Goal: Task Accomplishment & Management: Manage account settings

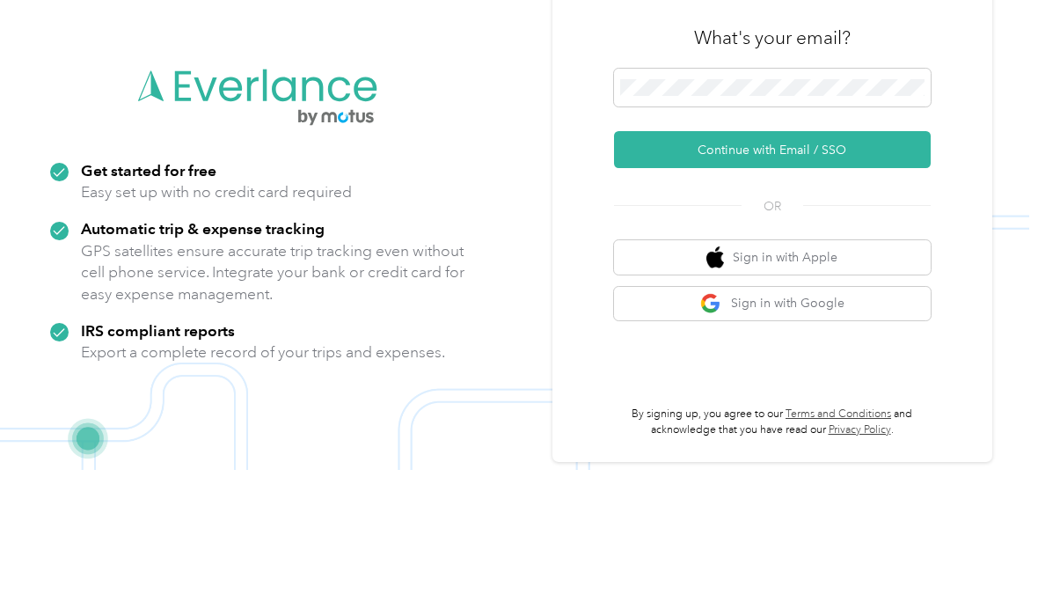
scroll to position [119, 0]
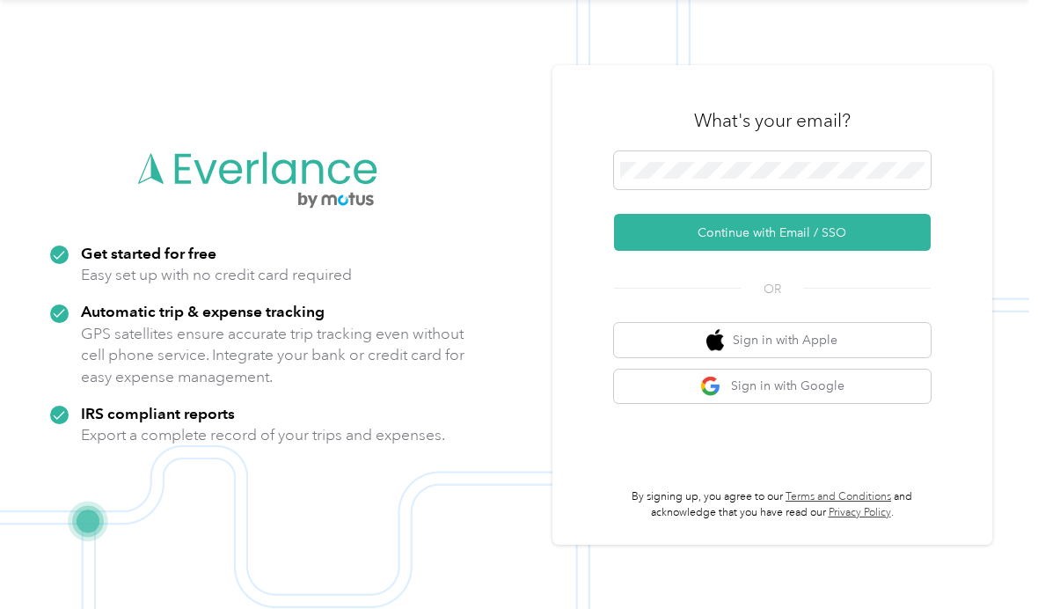
click at [820, 214] on button "Continue with Email / SSO" at bounding box center [772, 232] width 317 height 37
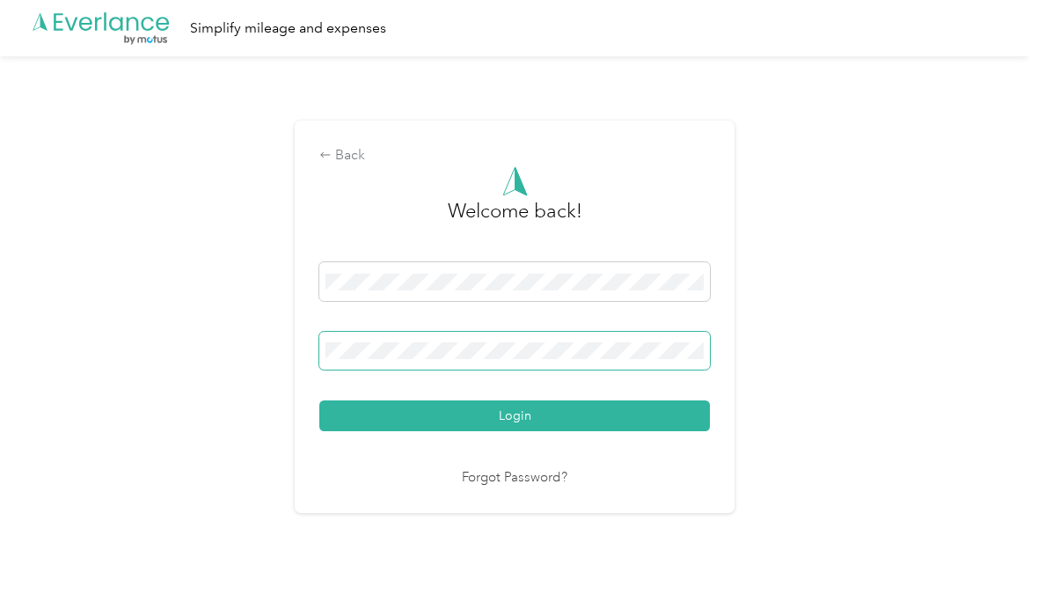
click at [519, 404] on button "Login" at bounding box center [514, 415] width 391 height 31
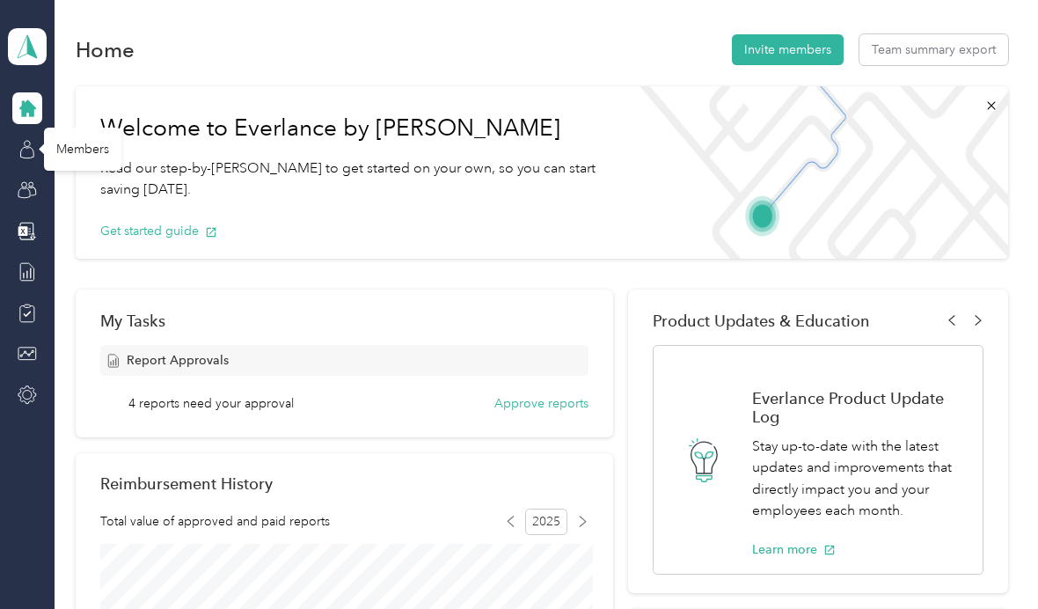
click at [48, 128] on div "Members" at bounding box center [82, 149] width 77 height 43
click at [28, 140] on icon at bounding box center [27, 149] width 19 height 19
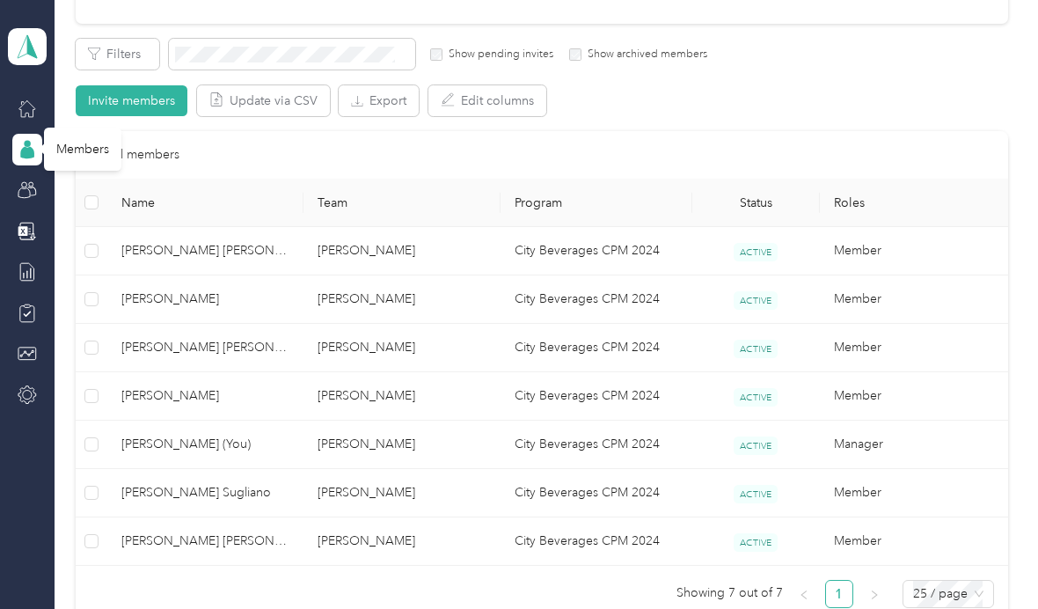
scroll to position [292, 0]
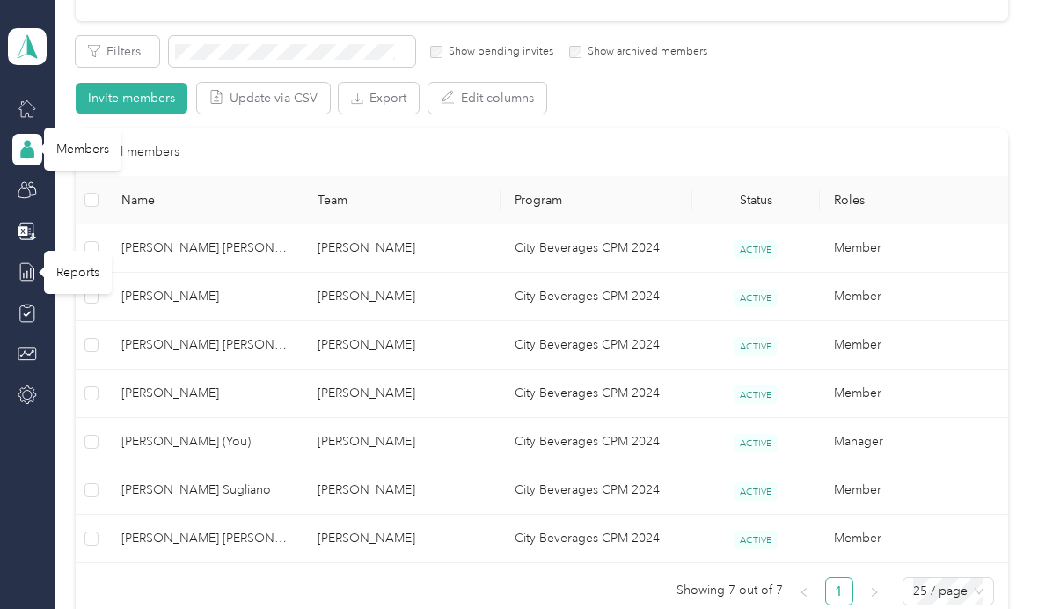
click at [22, 262] on icon at bounding box center [27, 271] width 19 height 19
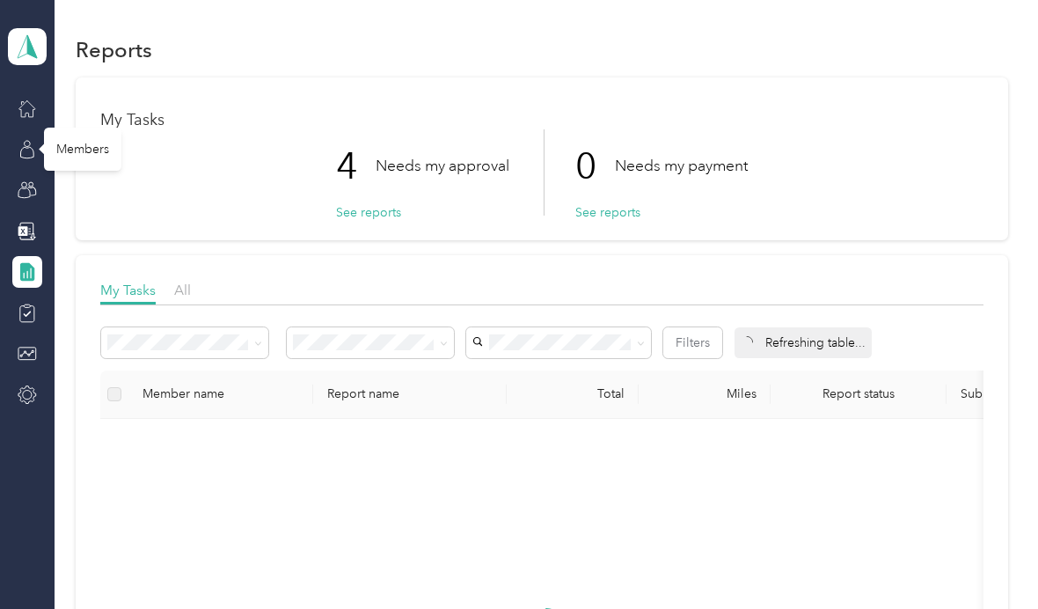
click at [27, 263] on icon at bounding box center [27, 272] width 14 height 18
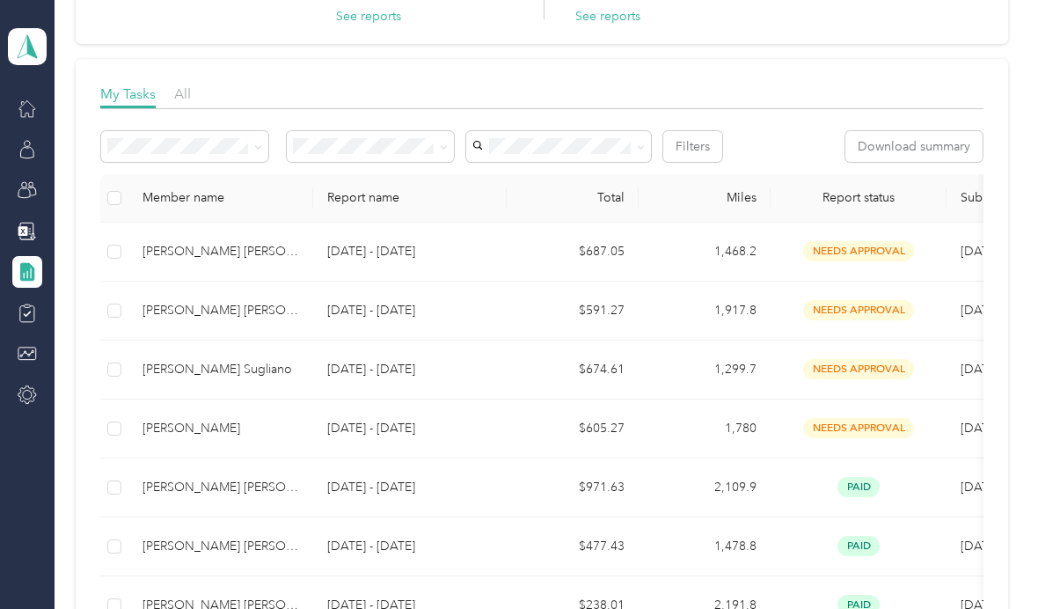
scroll to position [220, 0]
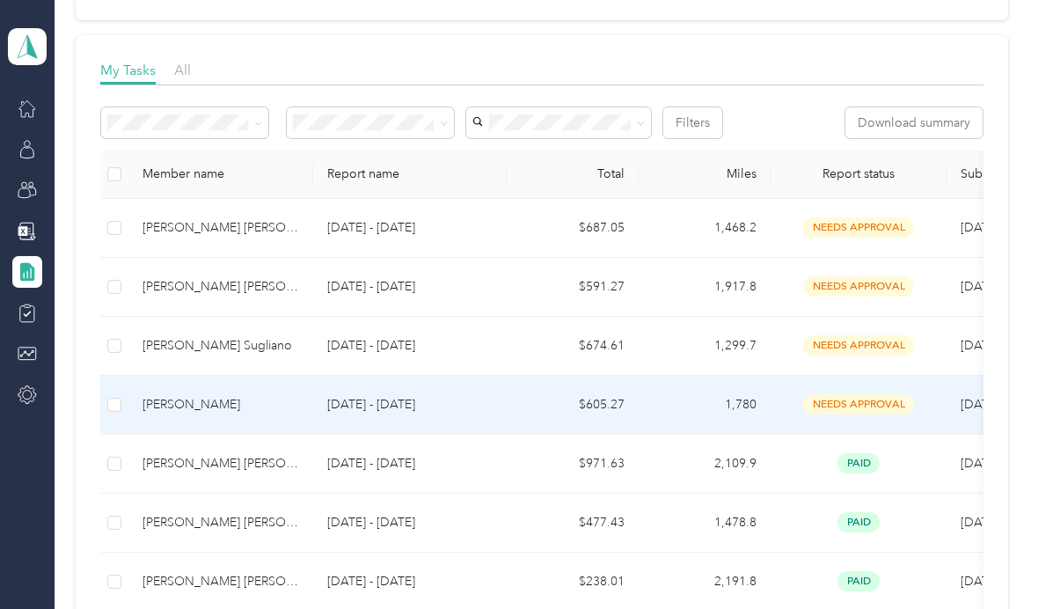
click at [170, 413] on td "[PERSON_NAME]" at bounding box center [220, 405] width 185 height 59
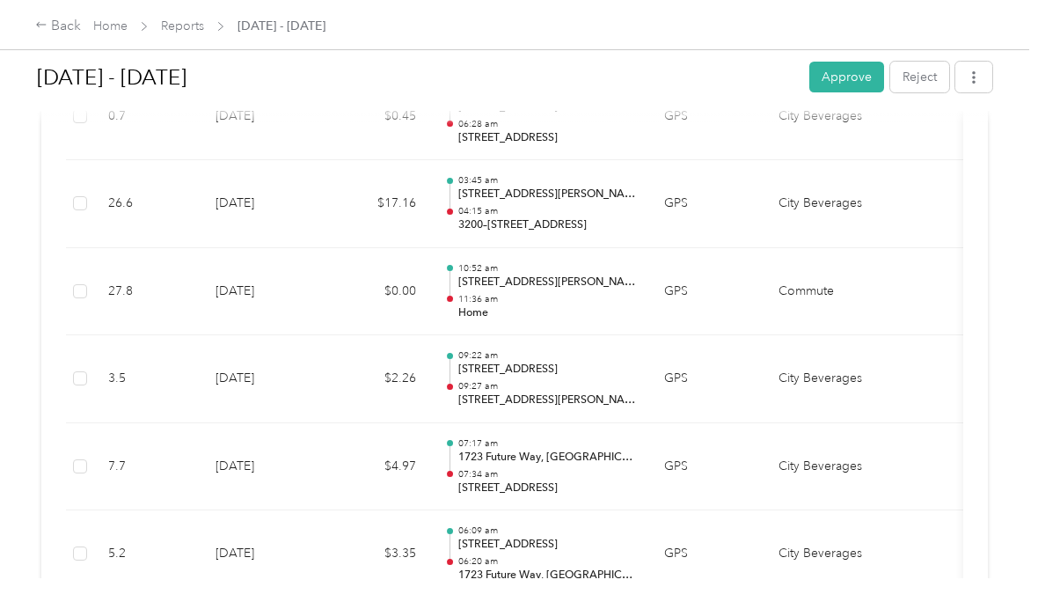
scroll to position [3189, 0]
click at [248, 447] on td "[DATE]" at bounding box center [262, 466] width 123 height 88
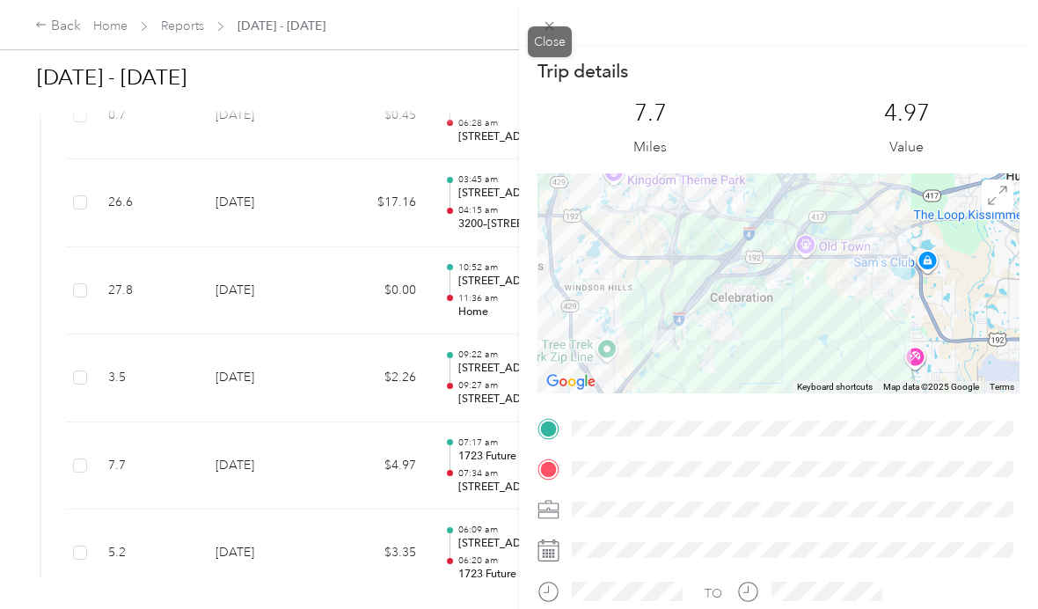
click at [549, 26] on icon at bounding box center [549, 26] width 9 height 9
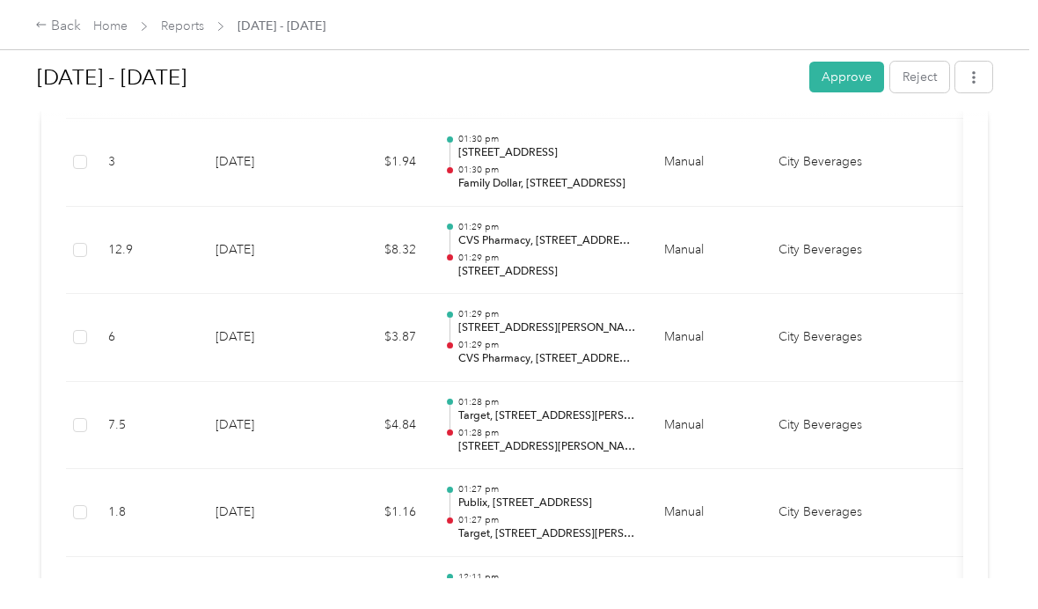
scroll to position [7894, 0]
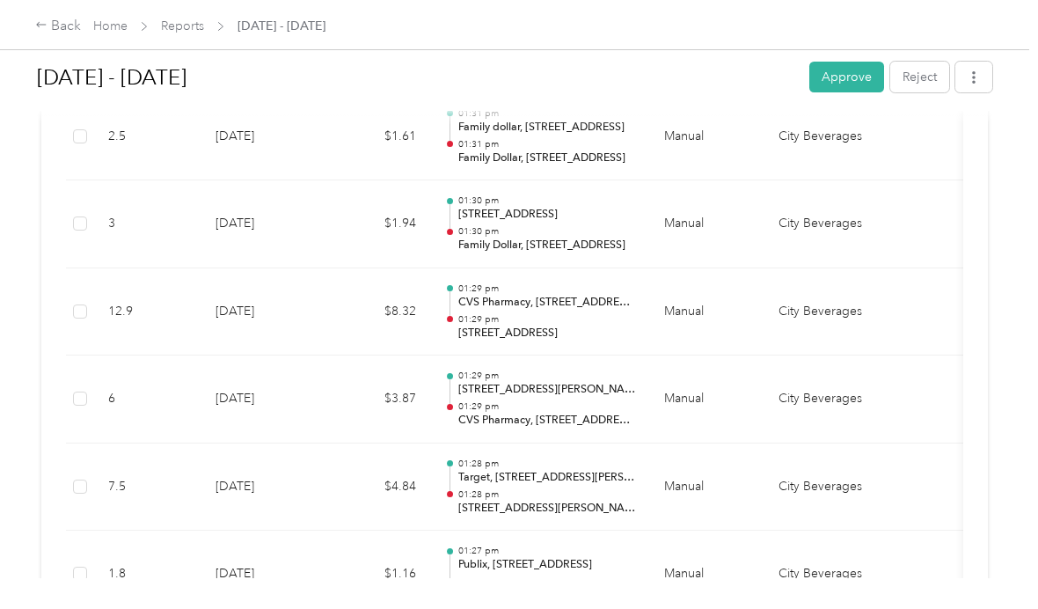
click at [854, 75] on button "Approve" at bounding box center [846, 77] width 75 height 31
click at [42, 30] on icon at bounding box center [41, 24] width 12 height 12
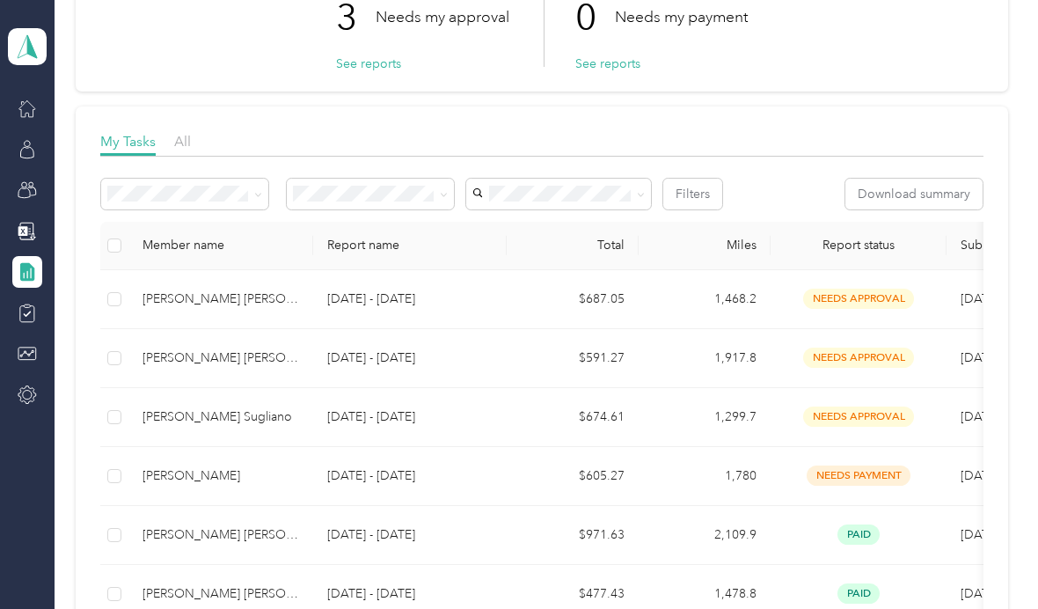
scroll to position [151, 0]
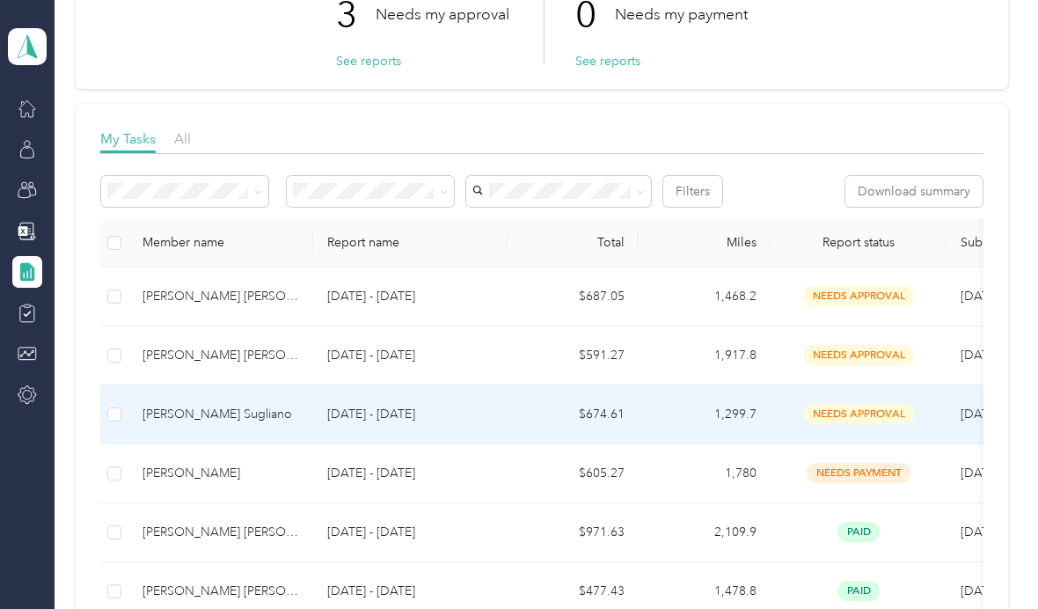
click at [172, 405] on div "[PERSON_NAME] Sugliano" at bounding box center [221, 414] width 157 height 19
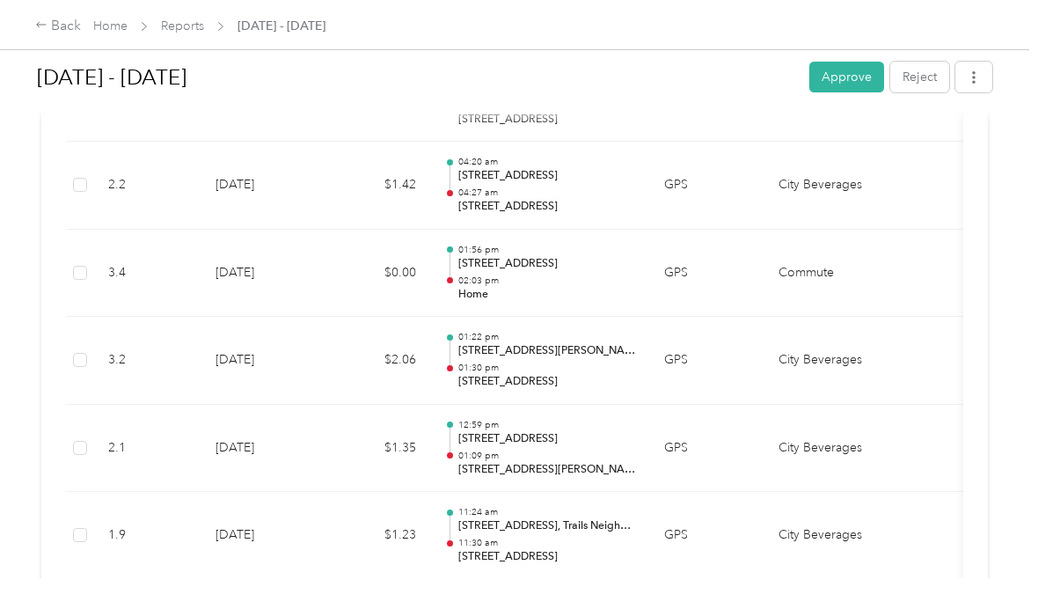
scroll to position [4445, 0]
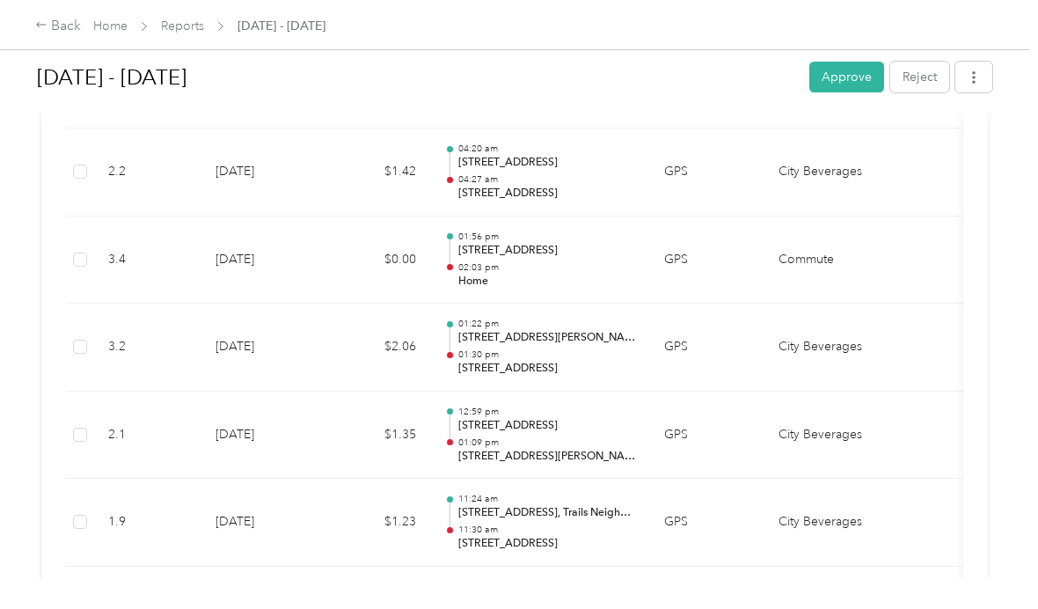
click at [257, 391] on td "[DATE]" at bounding box center [262, 435] width 123 height 88
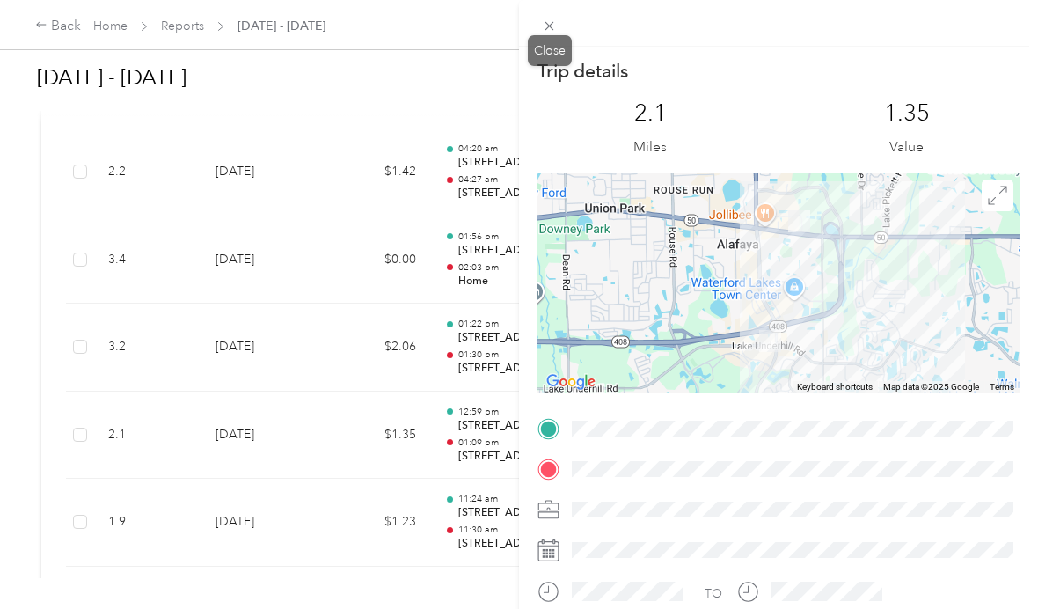
click at [543, 22] on icon at bounding box center [549, 25] width 15 height 15
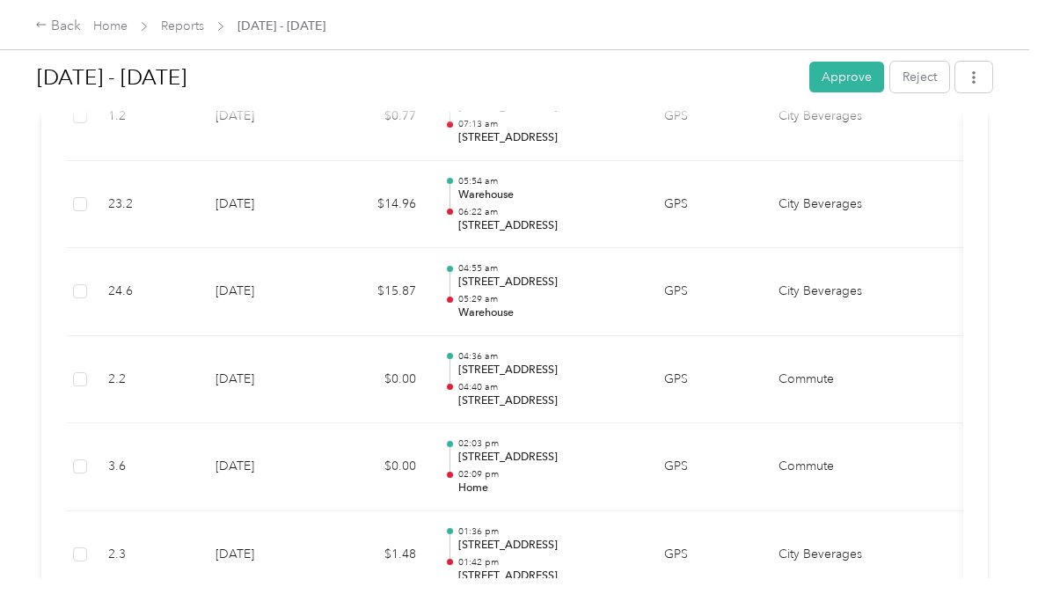
scroll to position [3266, 0]
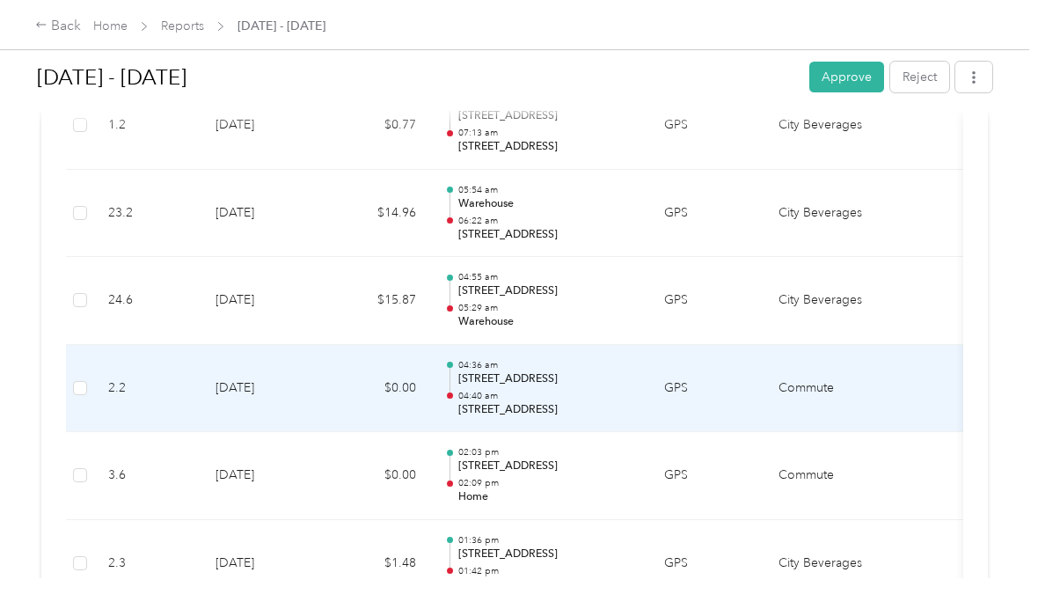
click at [227, 392] on td "[DATE]" at bounding box center [262, 389] width 123 height 88
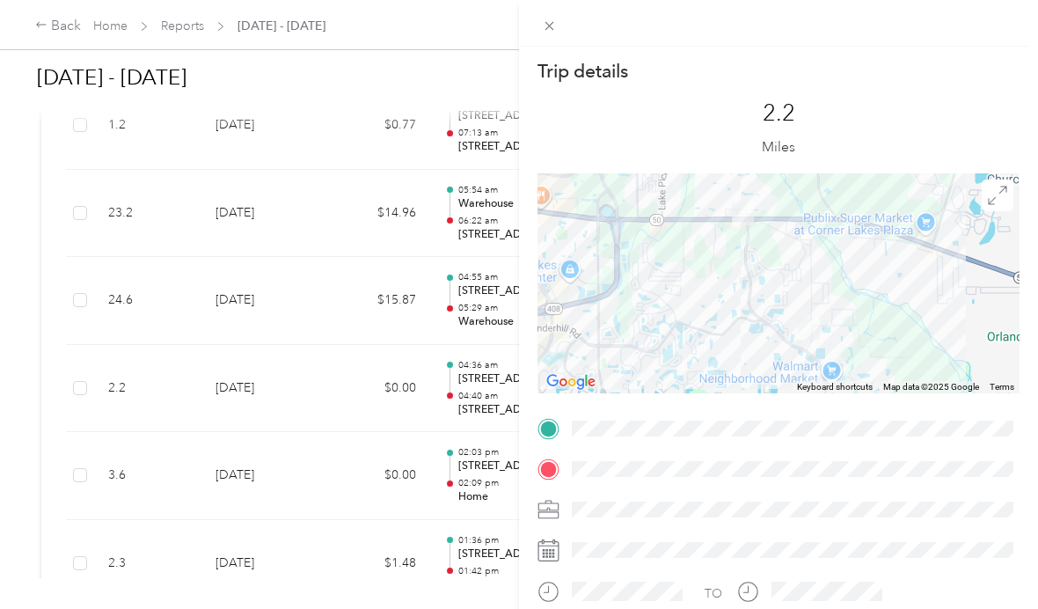
click at [559, 18] on span at bounding box center [549, 25] width 25 height 25
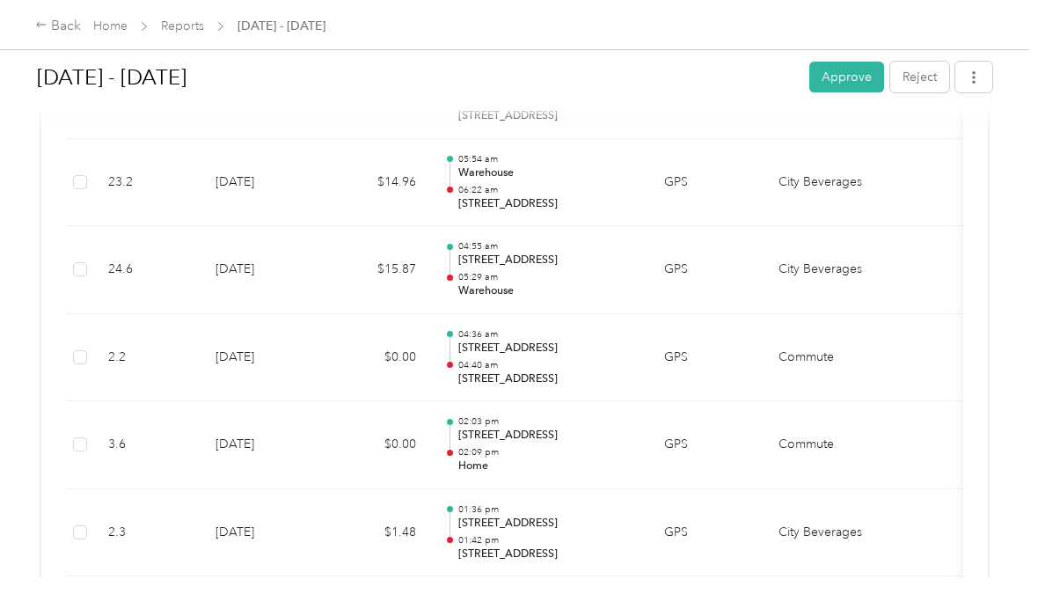
scroll to position [3319, 0]
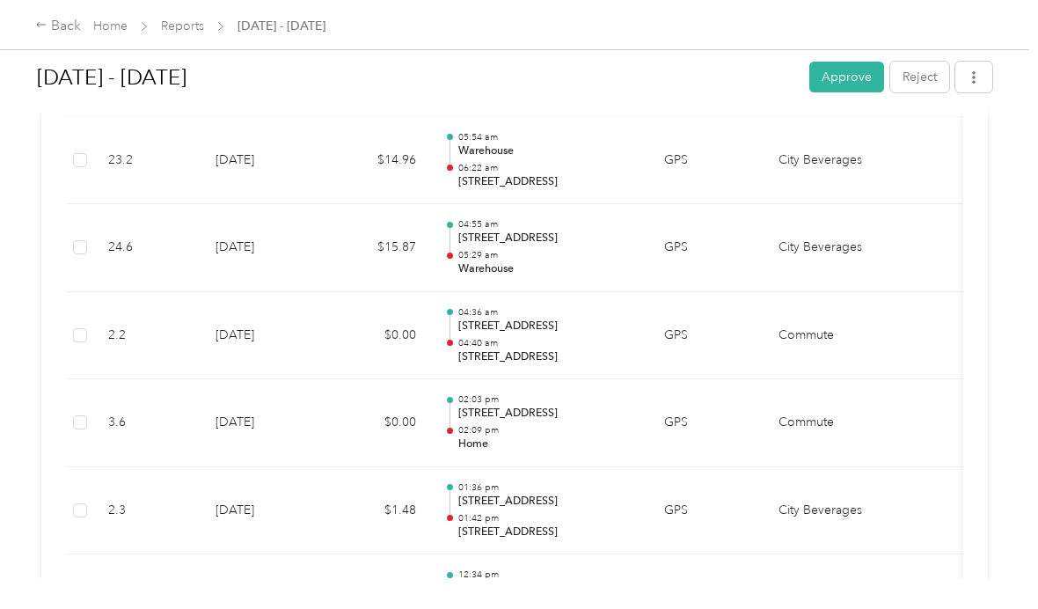
click at [867, 69] on button "Approve" at bounding box center [846, 77] width 75 height 31
click at [186, 33] on link "Reports" at bounding box center [182, 25] width 43 height 15
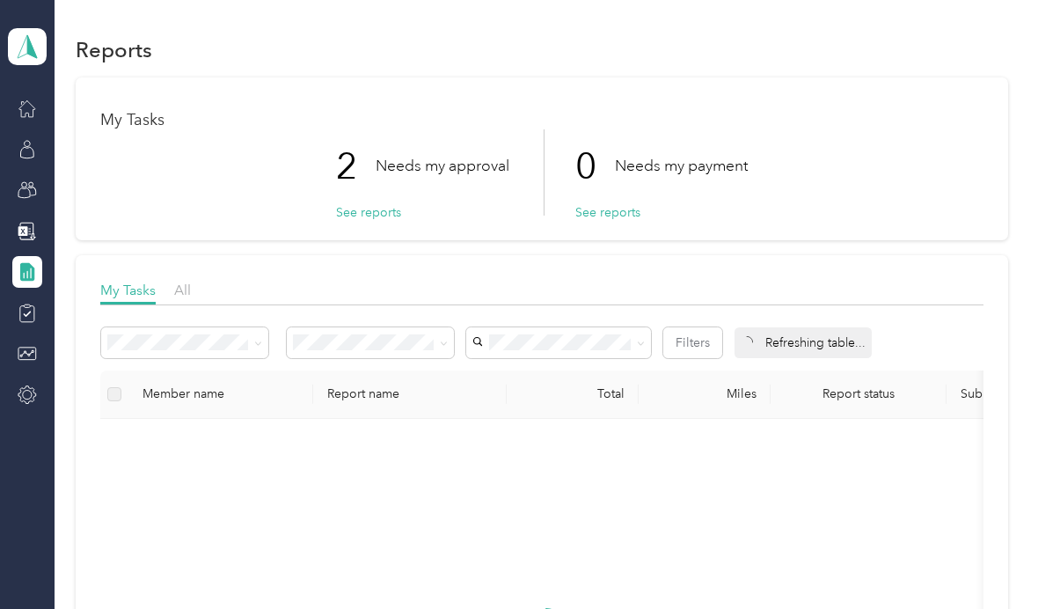
click at [362, 212] on button "See reports" at bounding box center [368, 212] width 65 height 18
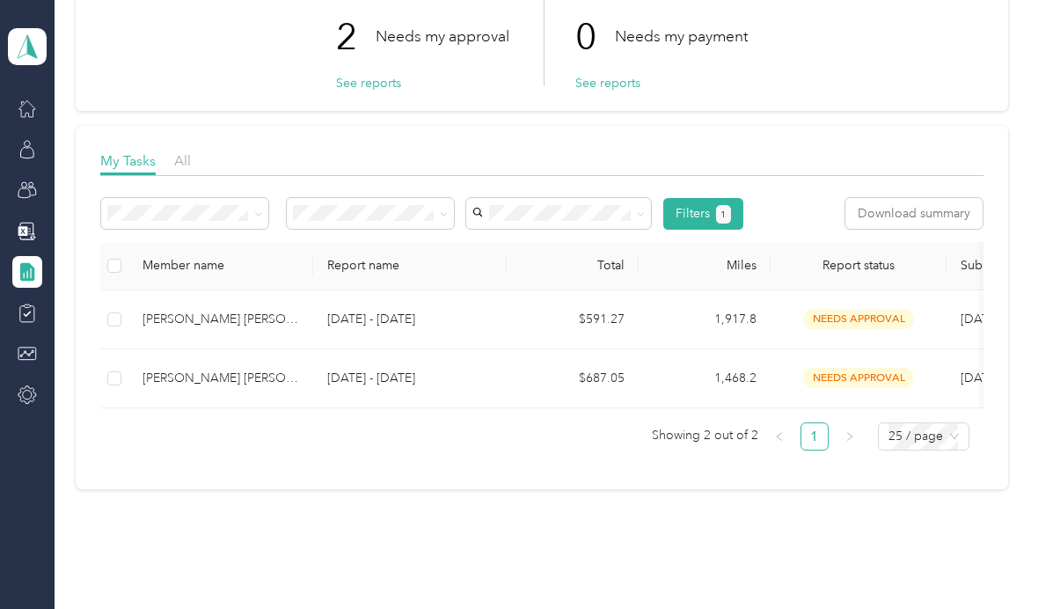
scroll to position [128, 0]
click at [213, 377] on div "[PERSON_NAME] [PERSON_NAME]" at bounding box center [221, 378] width 157 height 19
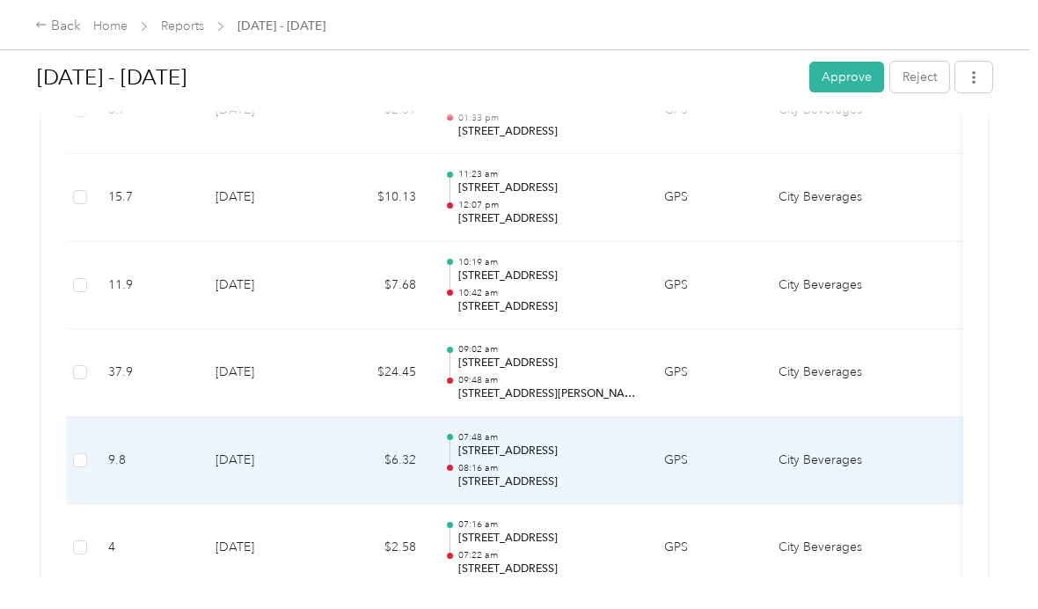
scroll to position [5228, 0]
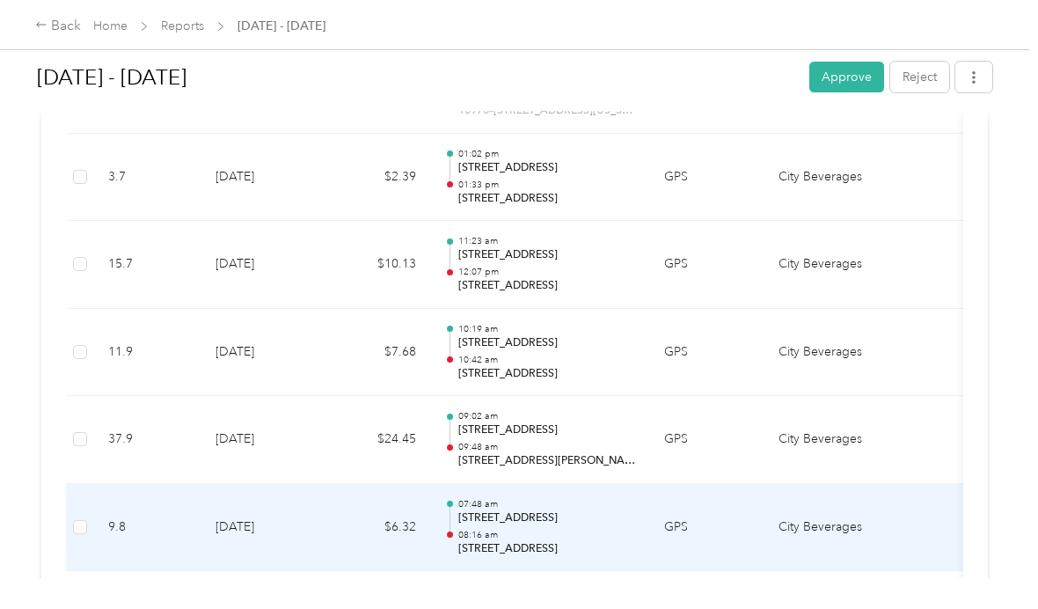
click at [260, 484] on td "[DATE]" at bounding box center [262, 528] width 123 height 88
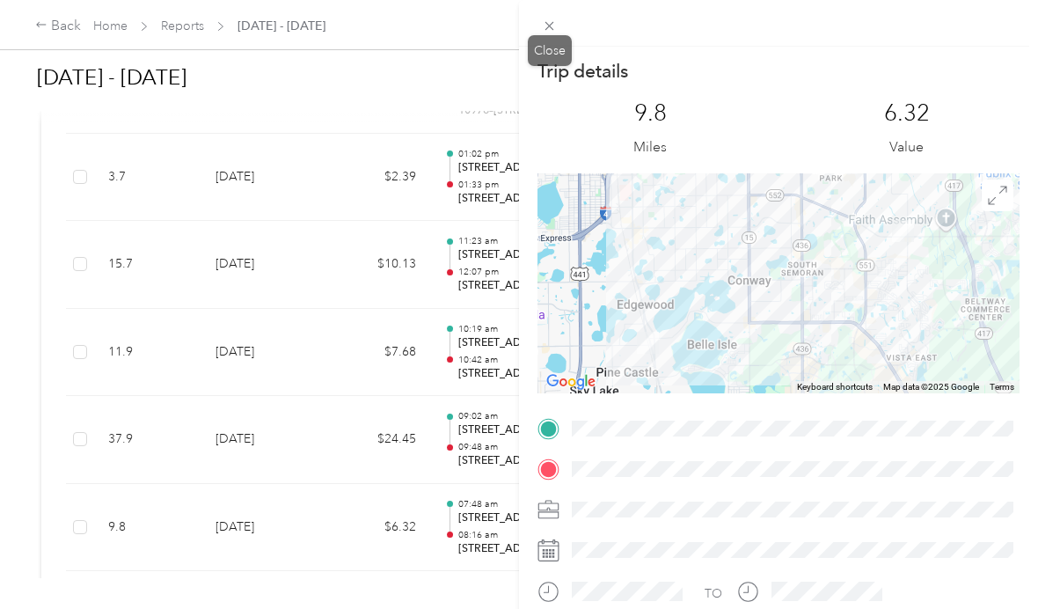
click at [559, 19] on span at bounding box center [549, 25] width 25 height 25
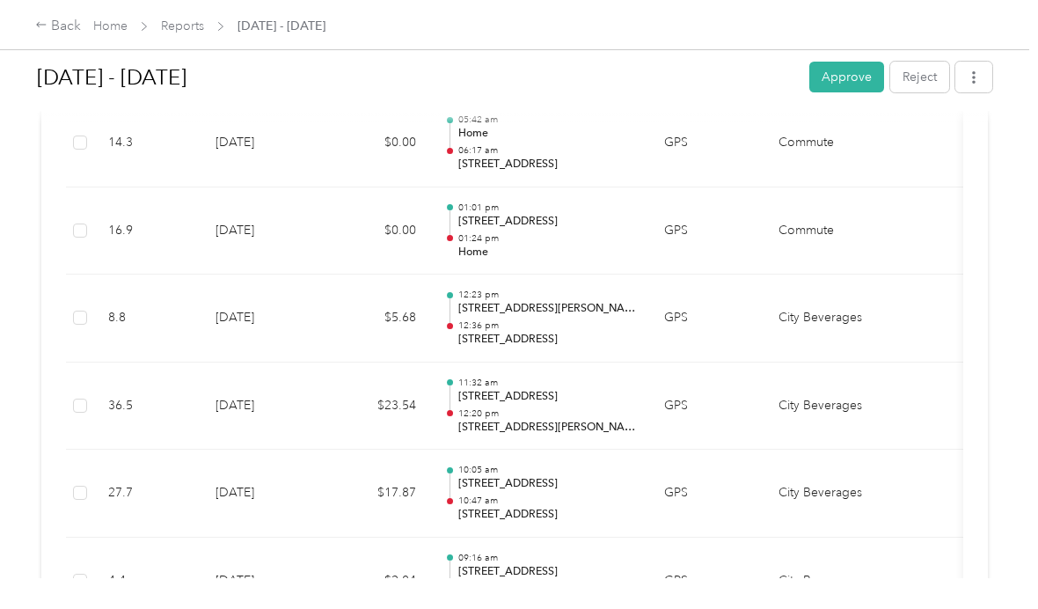
scroll to position [2357, 0]
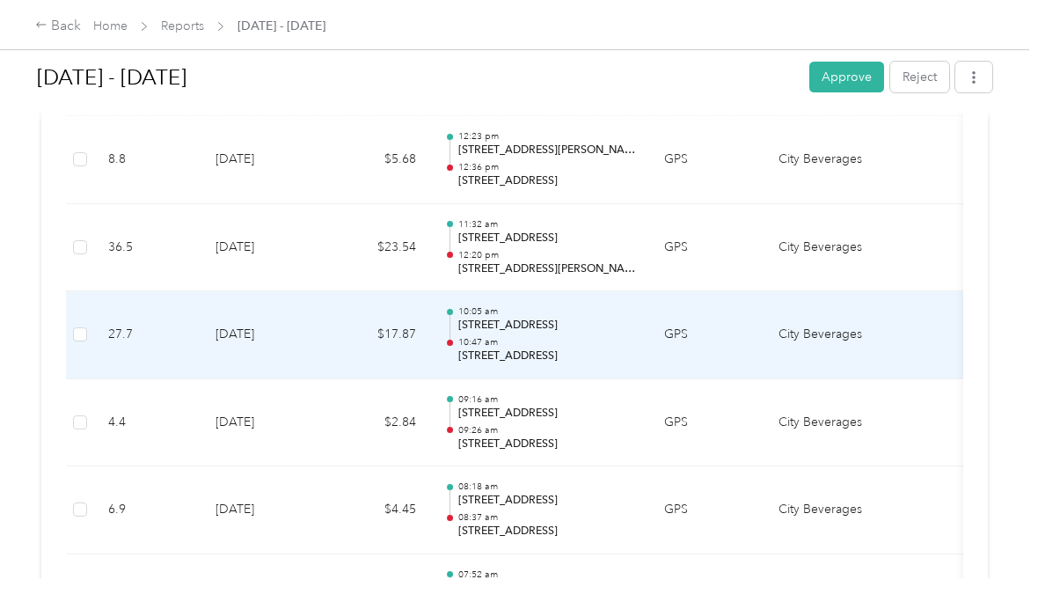
click at [320, 312] on td "[DATE]" at bounding box center [262, 335] width 123 height 88
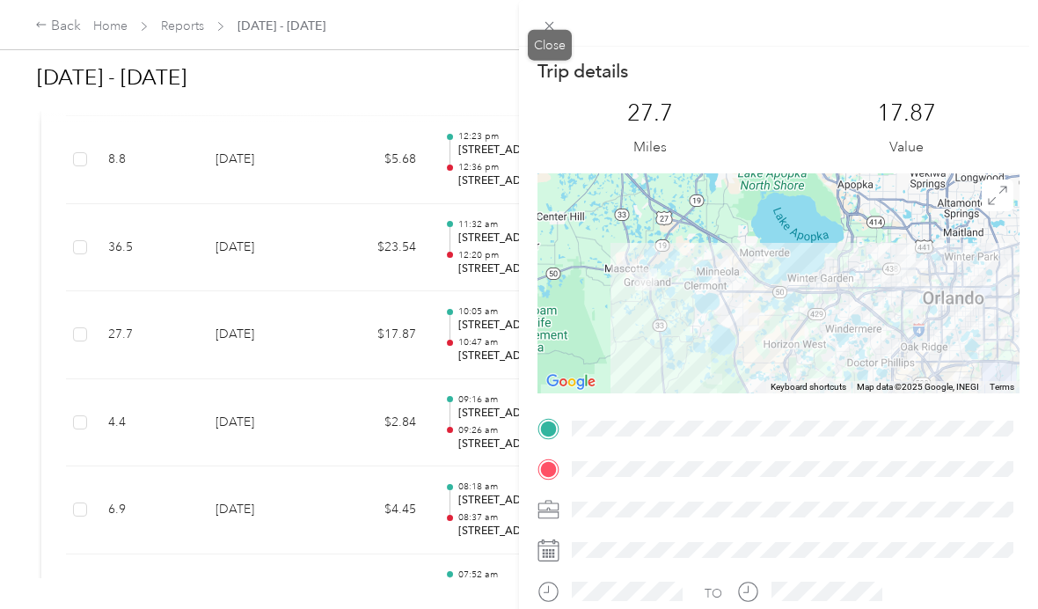
click at [543, 20] on icon at bounding box center [549, 25] width 15 height 15
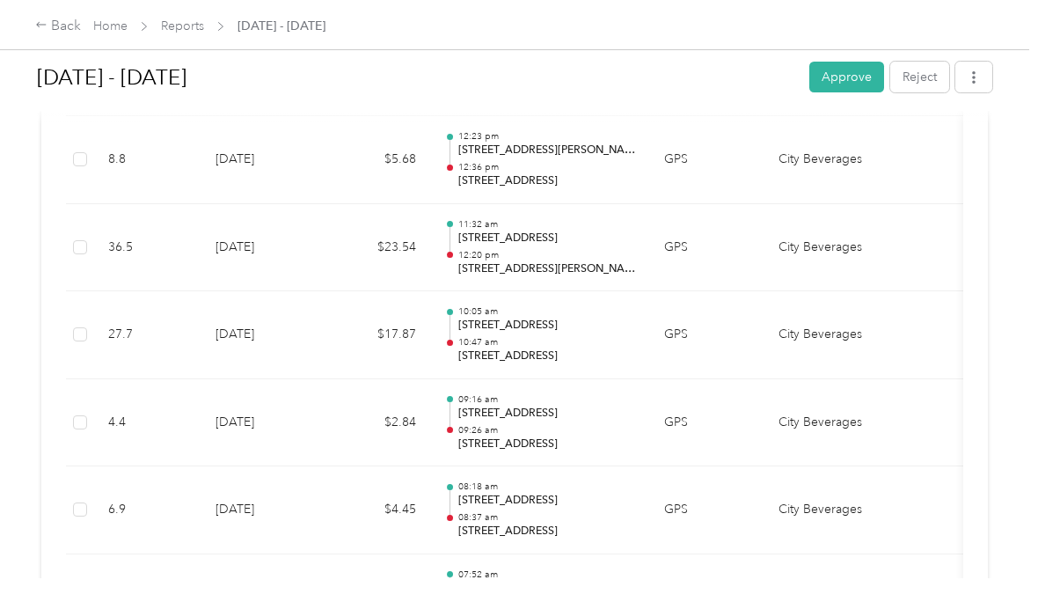
click at [852, 73] on button "Approve" at bounding box center [846, 77] width 75 height 31
click at [48, 22] on div "Back" at bounding box center [58, 26] width 46 height 21
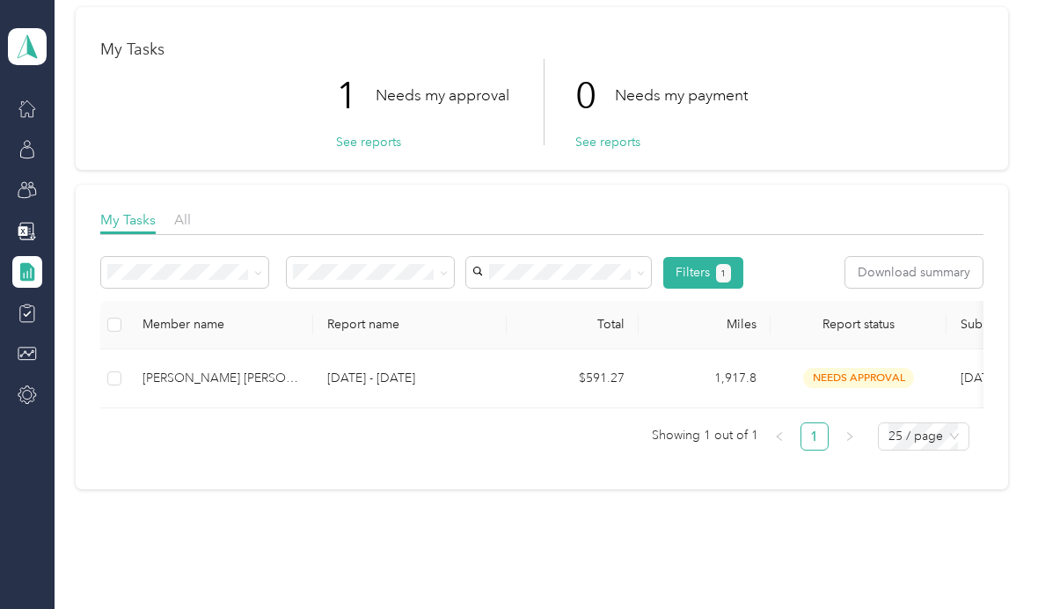
scroll to position [69, 0]
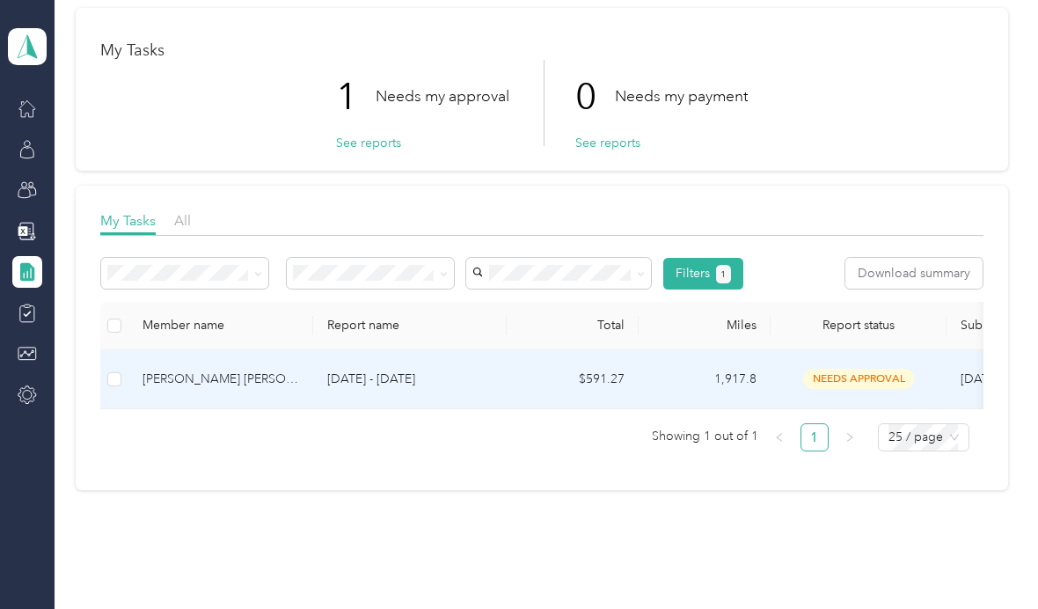
click at [197, 379] on div "[PERSON_NAME] [PERSON_NAME]" at bounding box center [221, 378] width 157 height 19
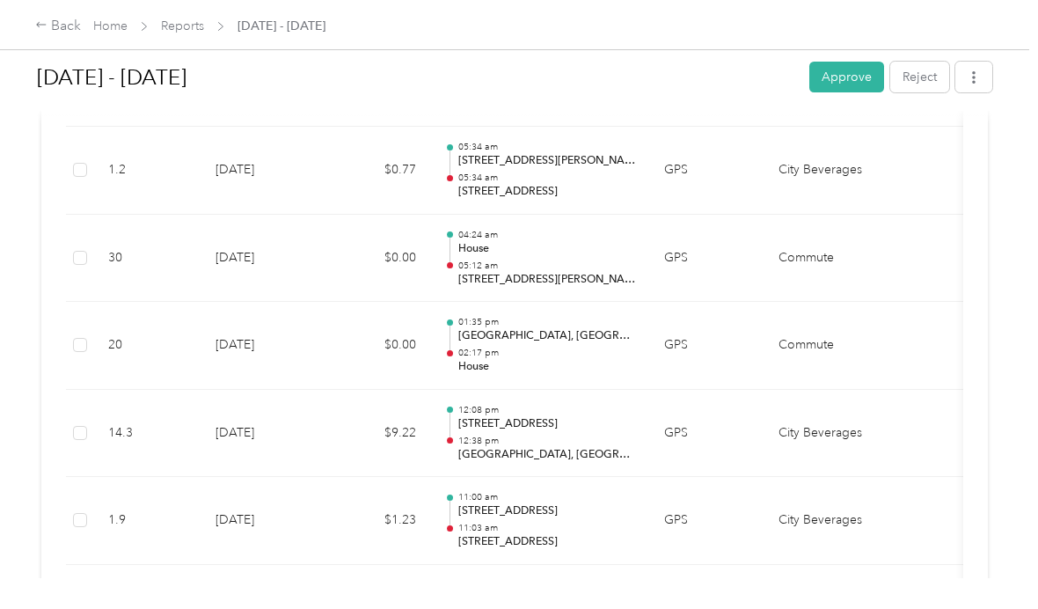
scroll to position [2363, 0]
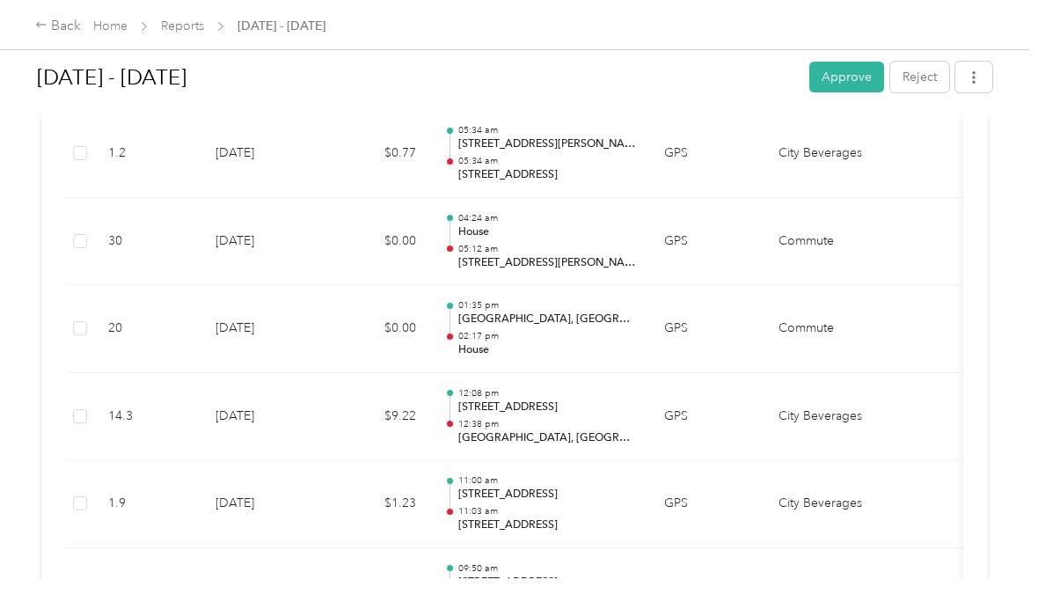
click at [185, 398] on td "14.3" at bounding box center [147, 417] width 107 height 88
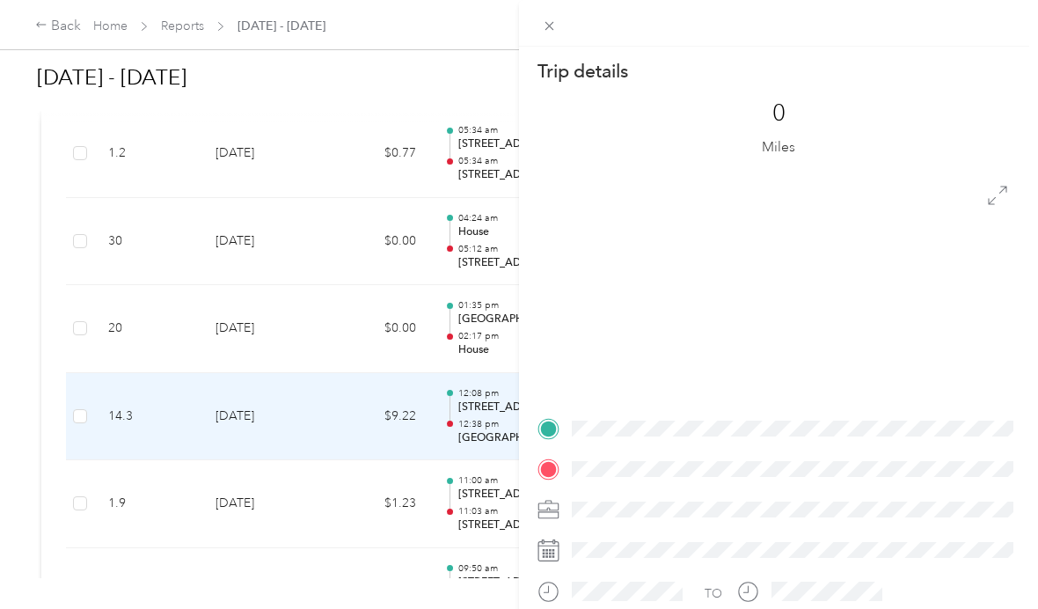
scroll to position [21, 0]
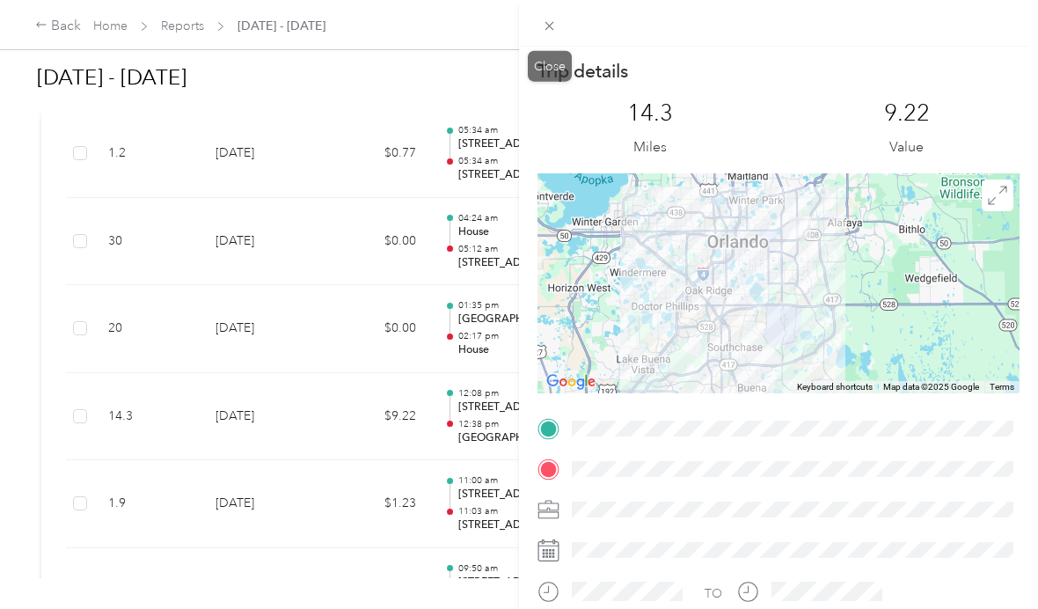
click at [557, 13] on span at bounding box center [549, 25] width 25 height 25
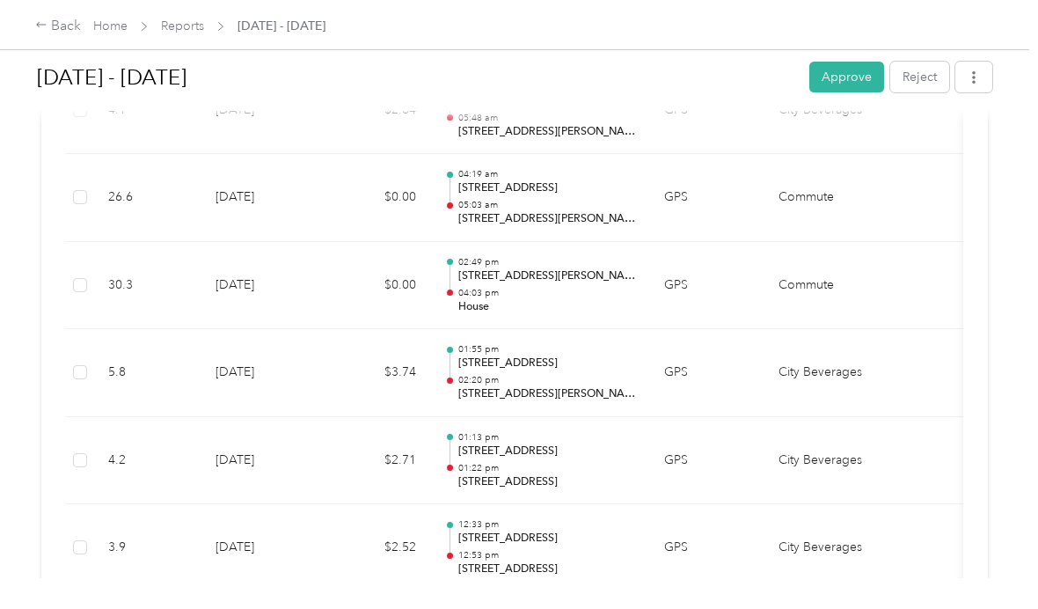
click at [201, 429] on td "4.2" at bounding box center [147, 461] width 107 height 88
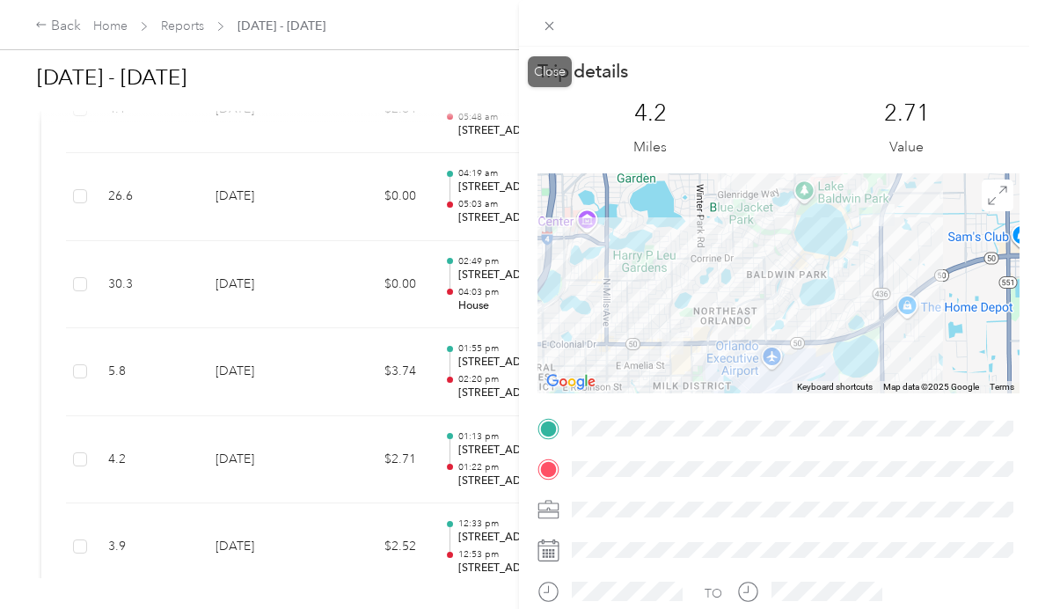
click at [542, 21] on icon at bounding box center [549, 25] width 15 height 15
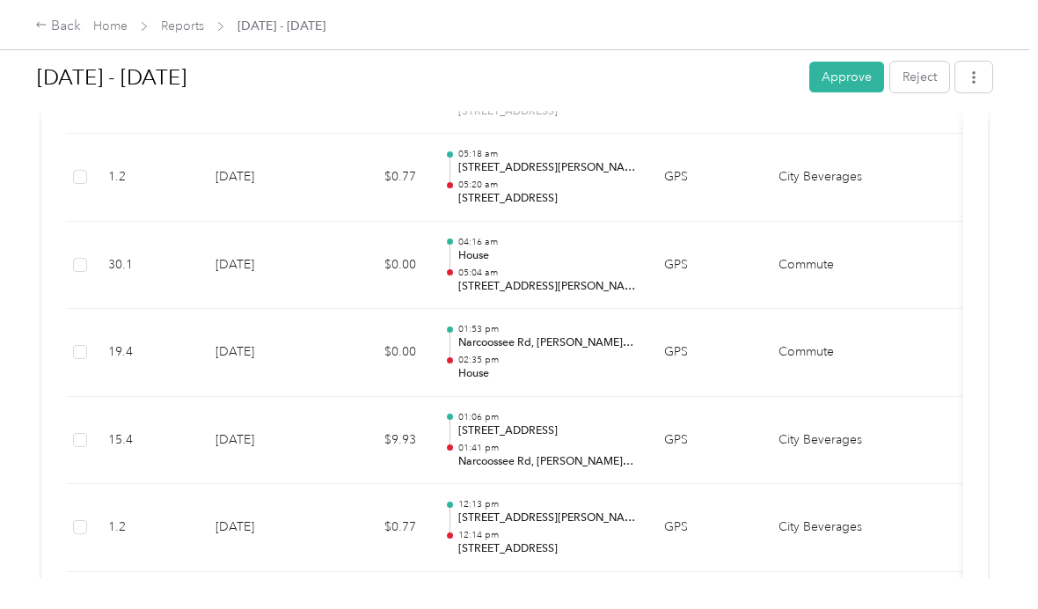
scroll to position [7067, 0]
click at [172, 483] on td "1.2" at bounding box center [147, 527] width 107 height 88
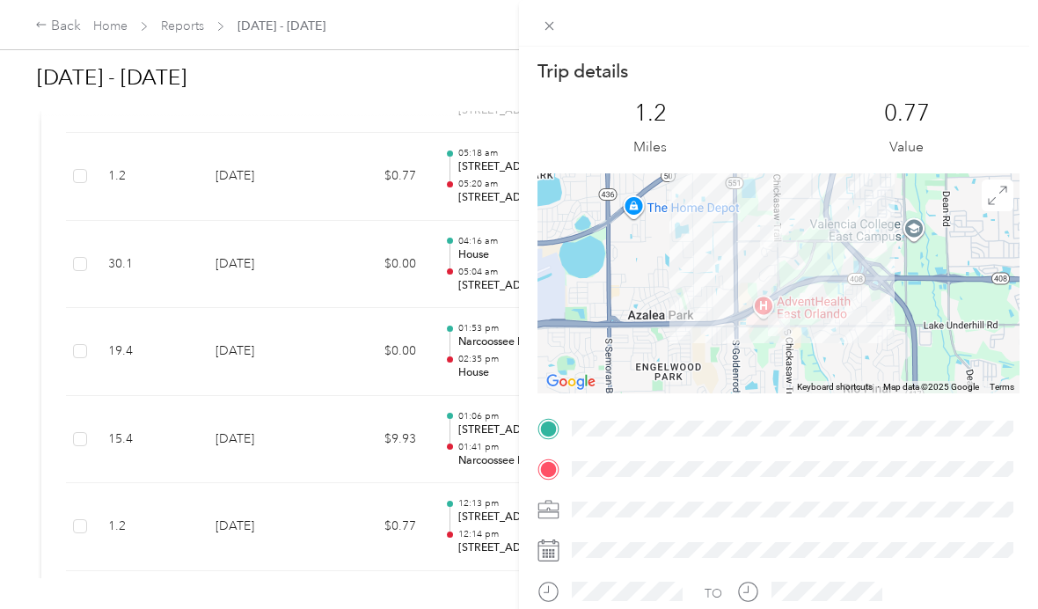
click at [553, 17] on span at bounding box center [549, 25] width 25 height 25
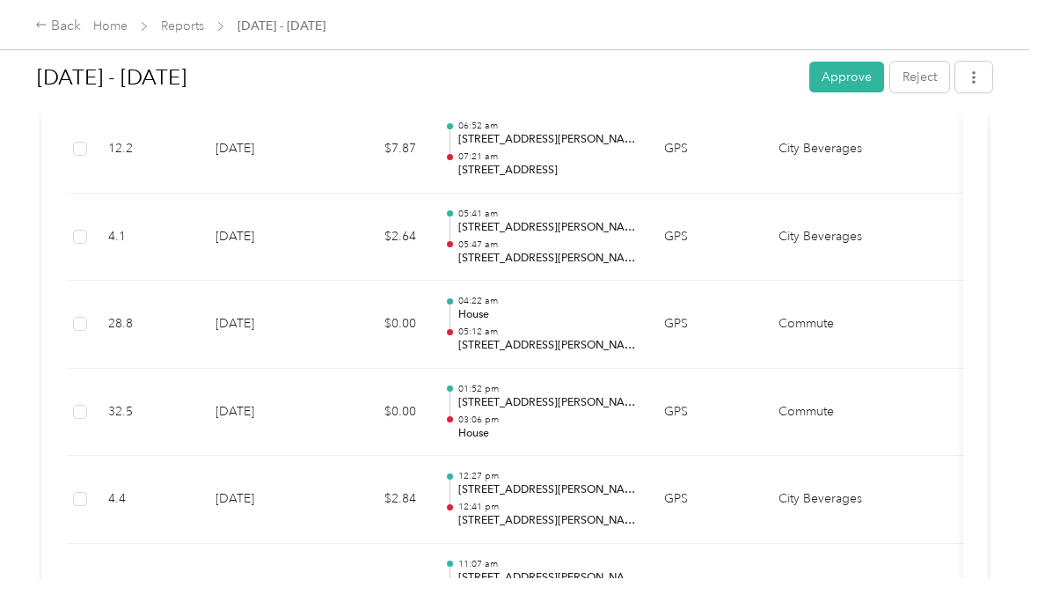
scroll to position [0, 0]
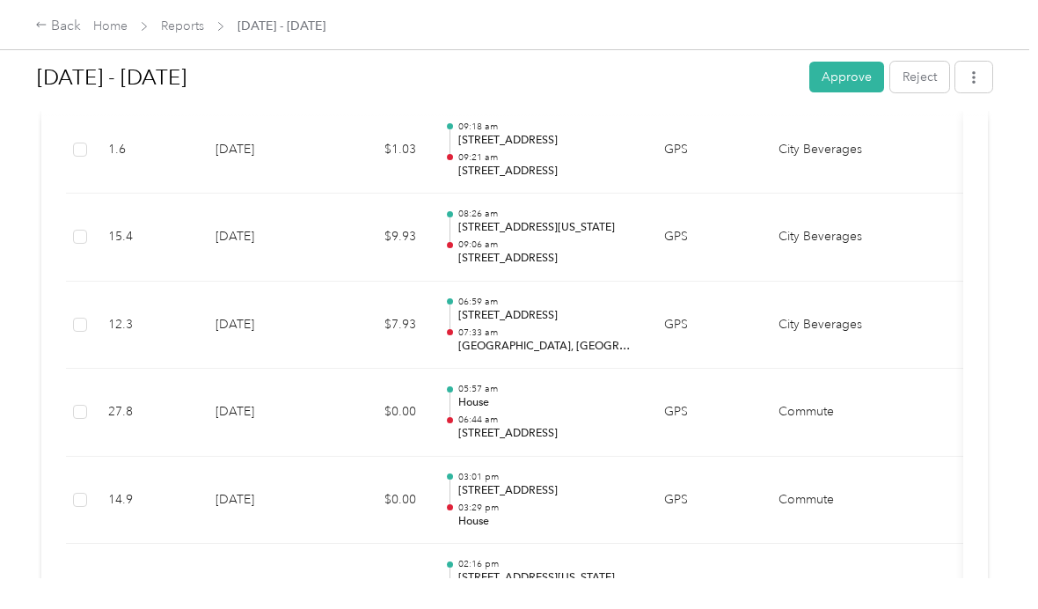
click at [256, 369] on td "[DATE]" at bounding box center [262, 413] width 123 height 88
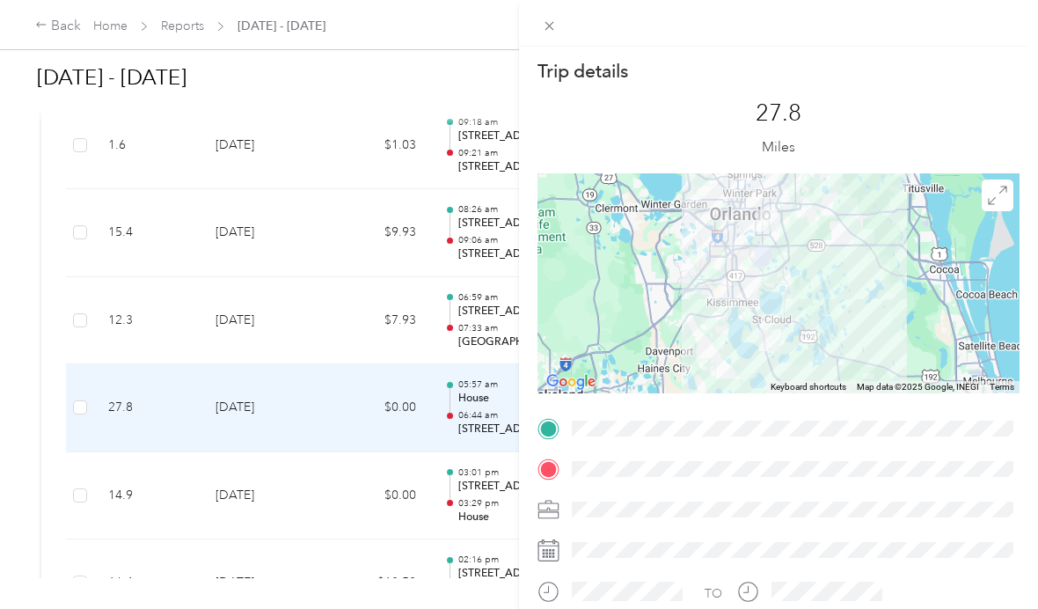
click at [541, 13] on span at bounding box center [549, 25] width 25 height 25
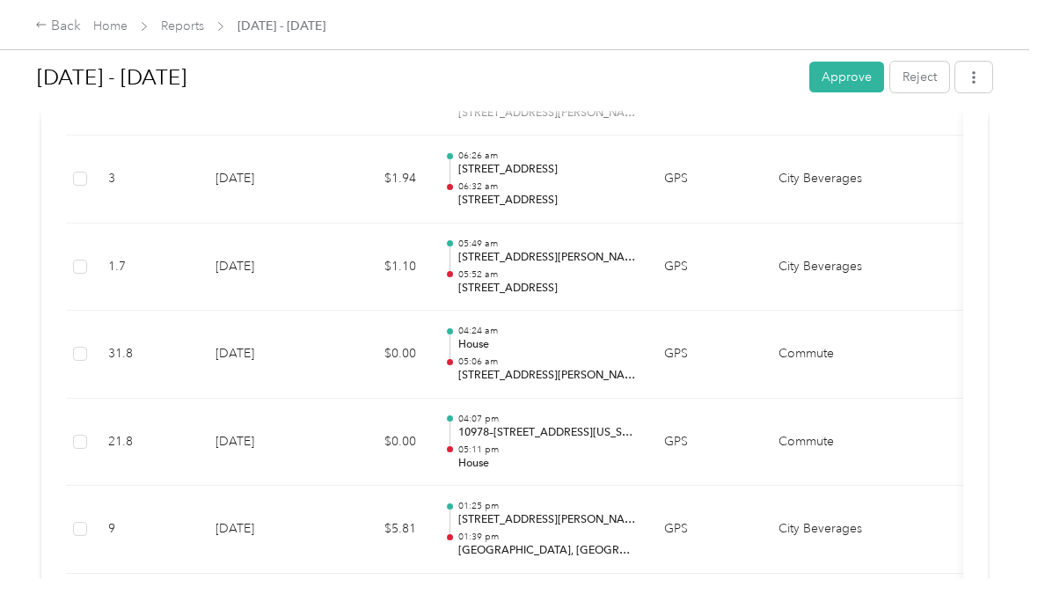
scroll to position [15644, 0]
click at [848, 62] on button "Approve" at bounding box center [846, 77] width 75 height 31
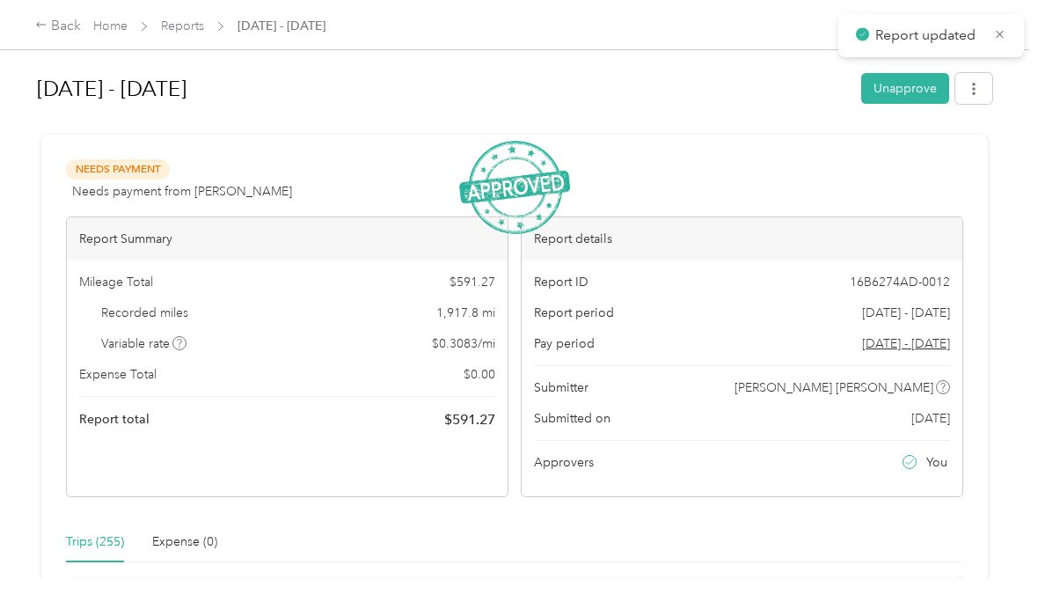
scroll to position [0, 0]
click at [37, 24] on icon at bounding box center [41, 24] width 12 height 12
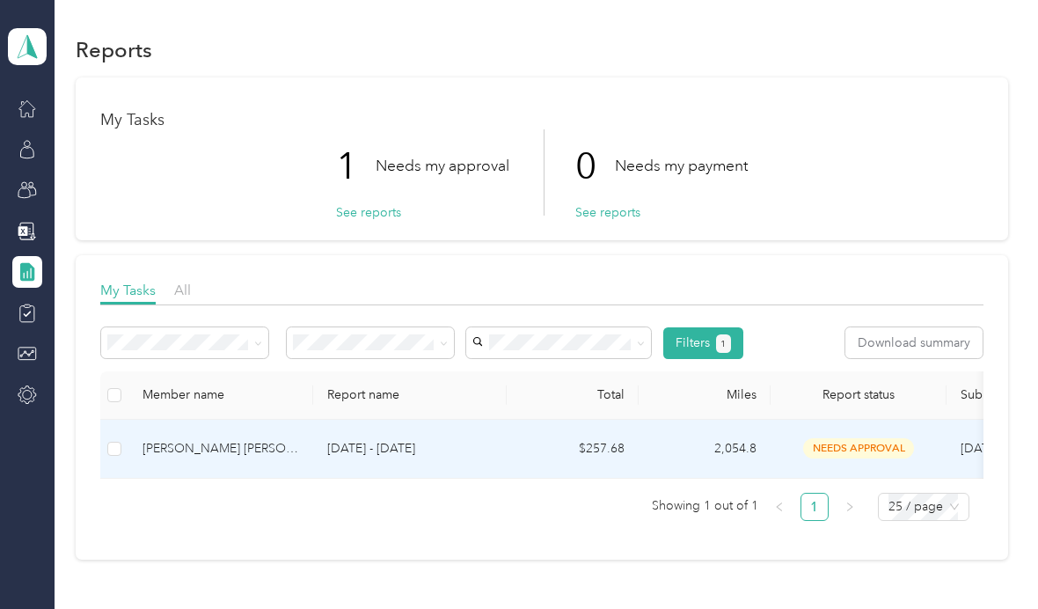
click at [211, 439] on div "[PERSON_NAME] [PERSON_NAME]" at bounding box center [221, 448] width 157 height 19
click at [274, 448] on div "[PERSON_NAME] [PERSON_NAME]" at bounding box center [221, 448] width 157 height 19
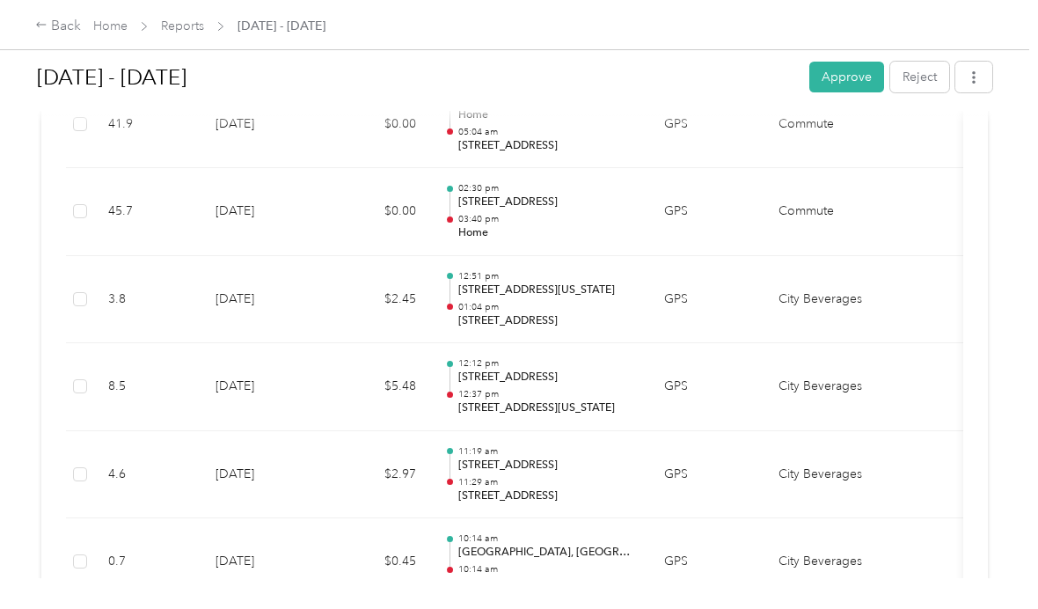
scroll to position [10007, 0]
click at [334, 343] on td "$5.48" at bounding box center [378, 387] width 106 height 88
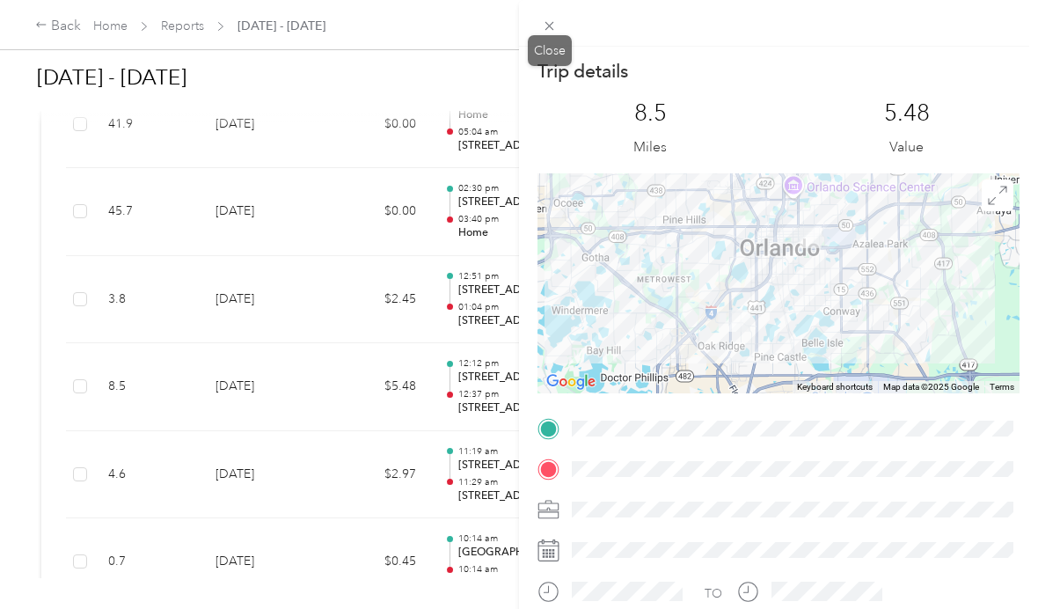
click at [544, 20] on icon at bounding box center [549, 25] width 15 height 15
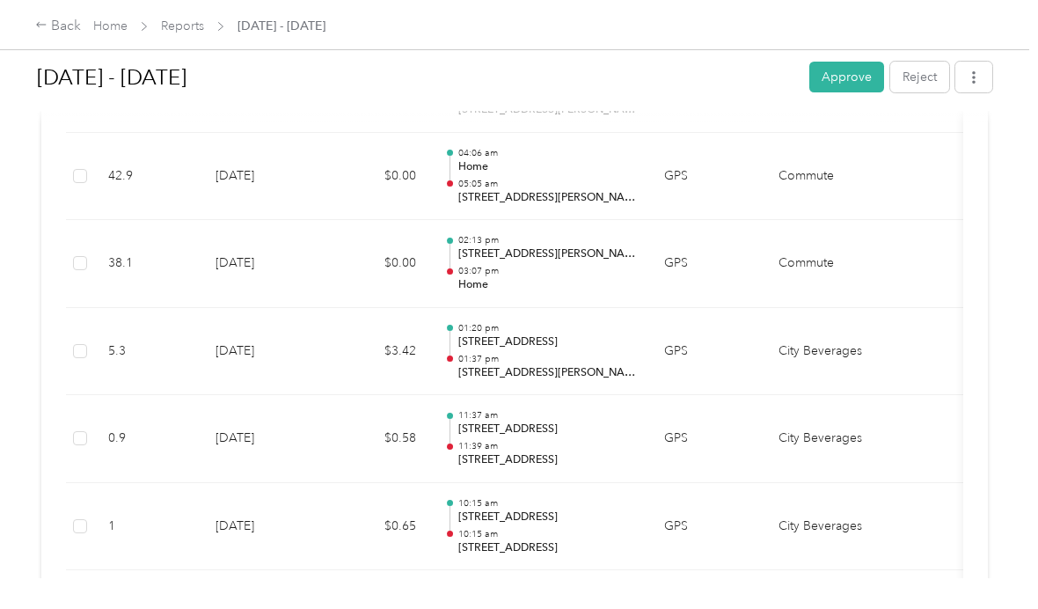
scroll to position [11535, 0]
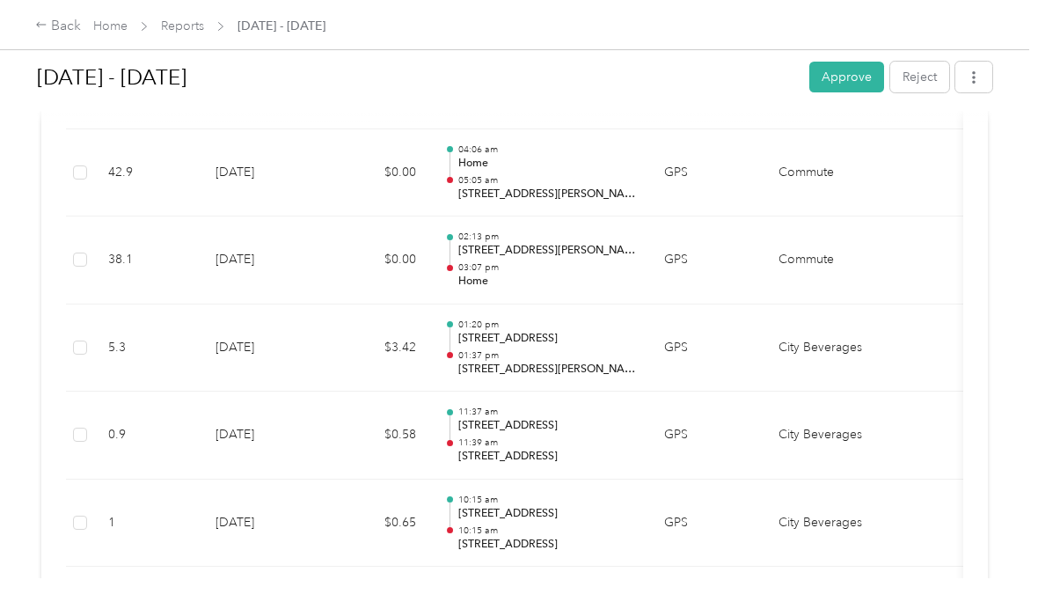
click at [859, 77] on button "Approve" at bounding box center [846, 77] width 75 height 31
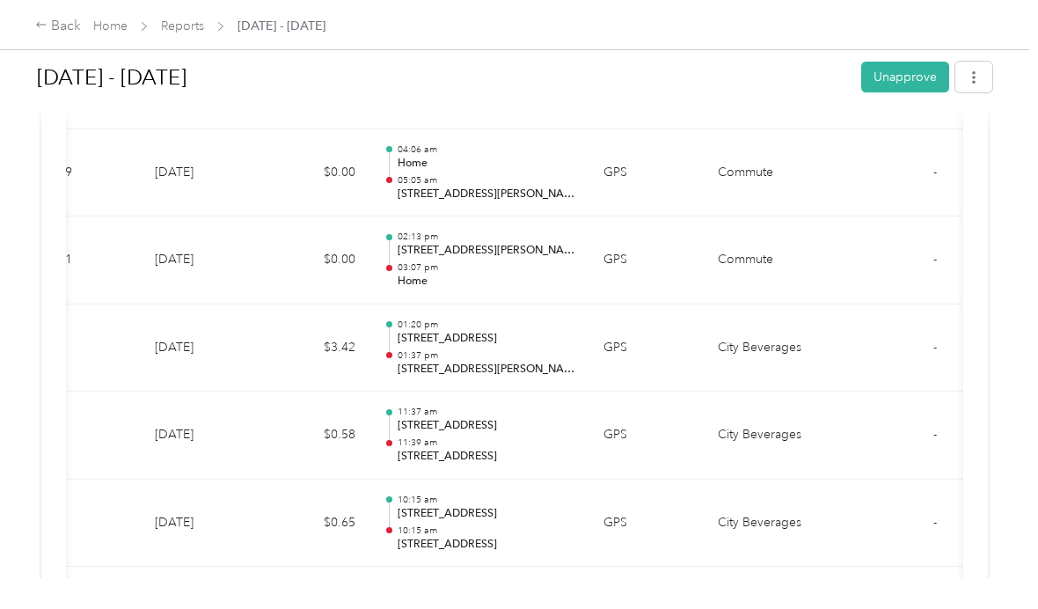
scroll to position [0, 63]
click at [53, 24] on div "Back" at bounding box center [58, 26] width 46 height 21
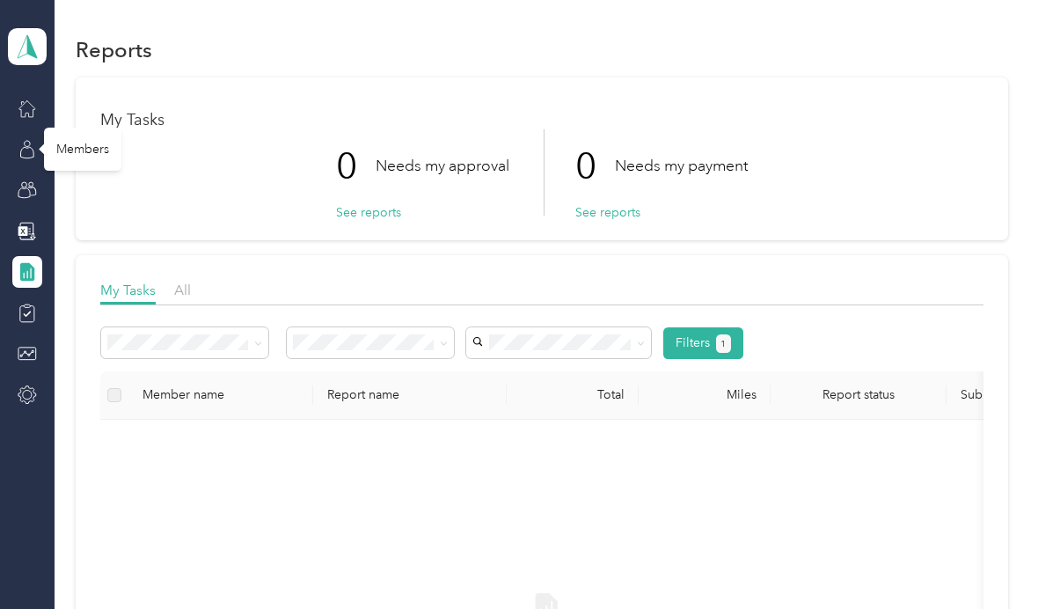
click at [23, 143] on icon at bounding box center [27, 149] width 19 height 19
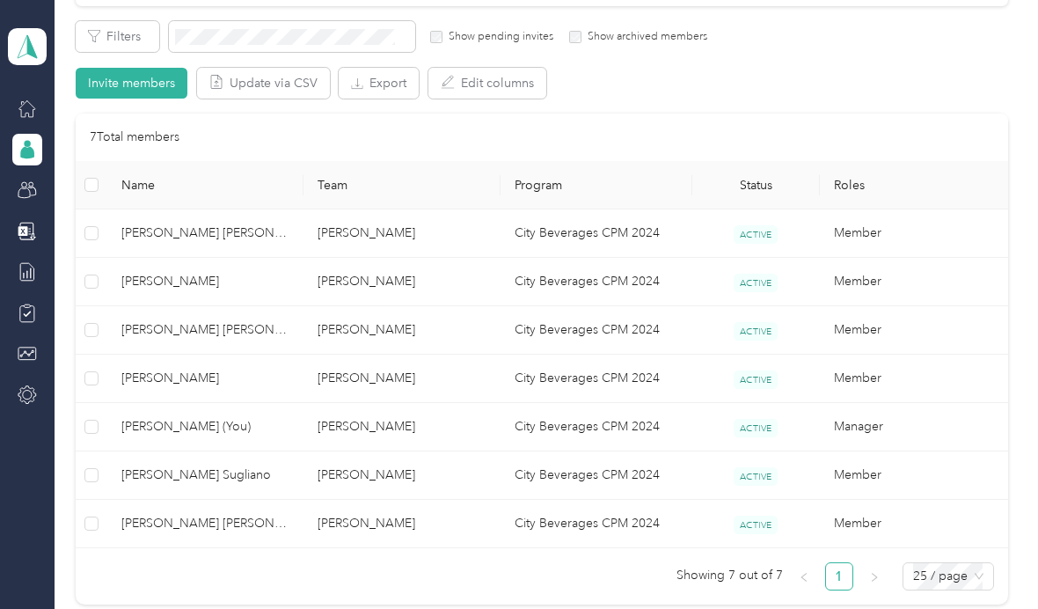
scroll to position [315, 0]
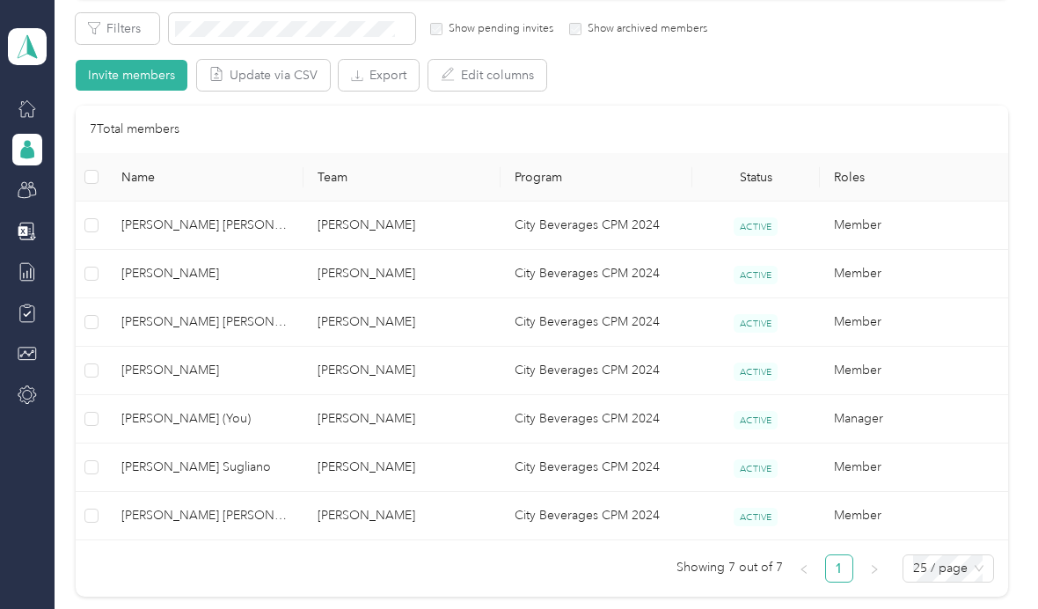
click at [166, 274] on span "[PERSON_NAME]" at bounding box center [205, 273] width 168 height 19
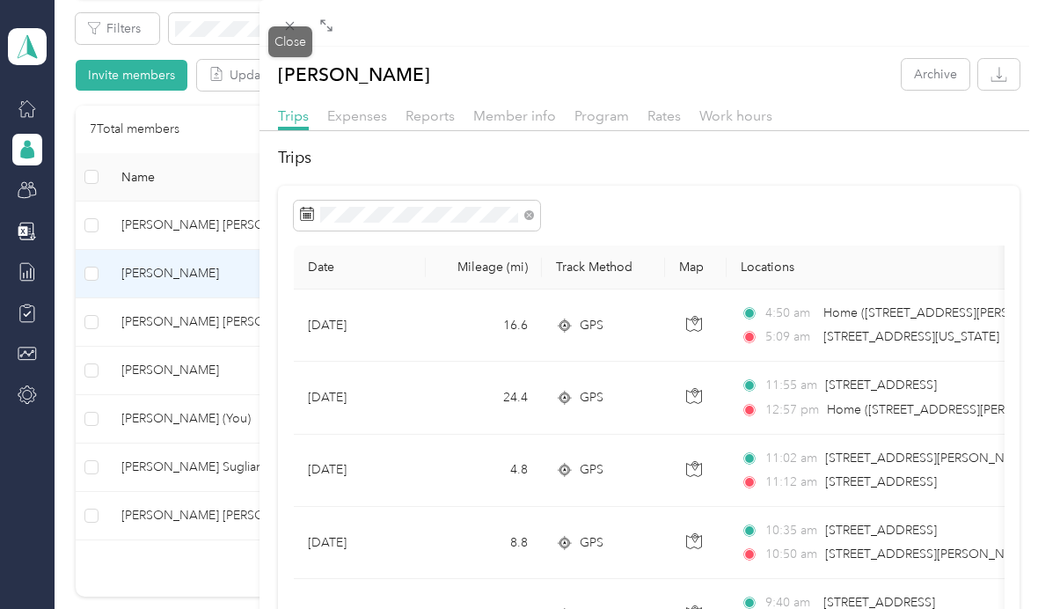
click at [279, 27] on span at bounding box center [290, 25] width 25 height 25
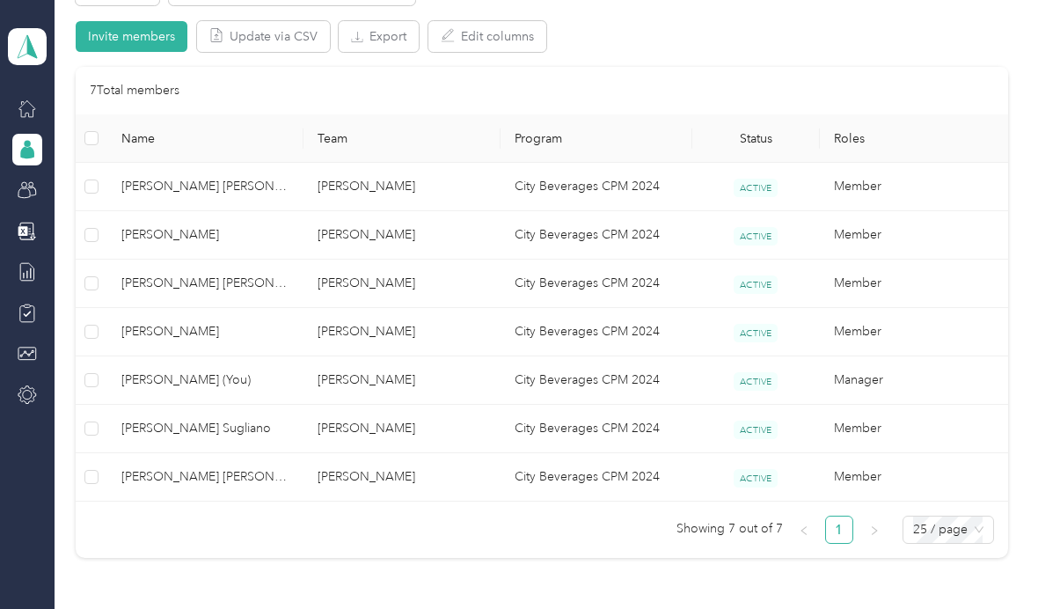
scroll to position [360, 0]
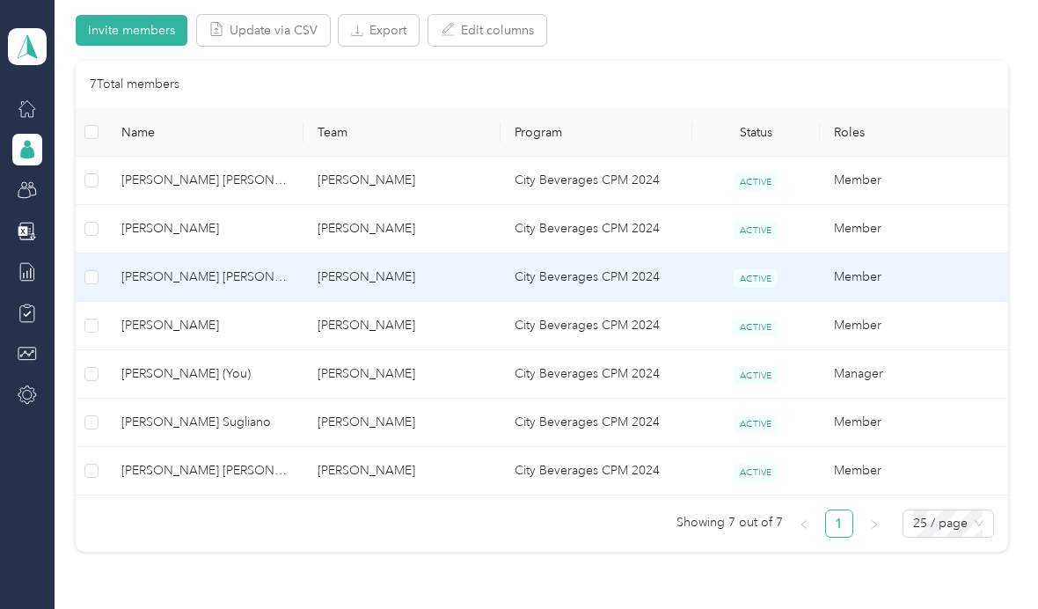
click at [158, 269] on span "[PERSON_NAME] [PERSON_NAME]" at bounding box center [205, 276] width 168 height 19
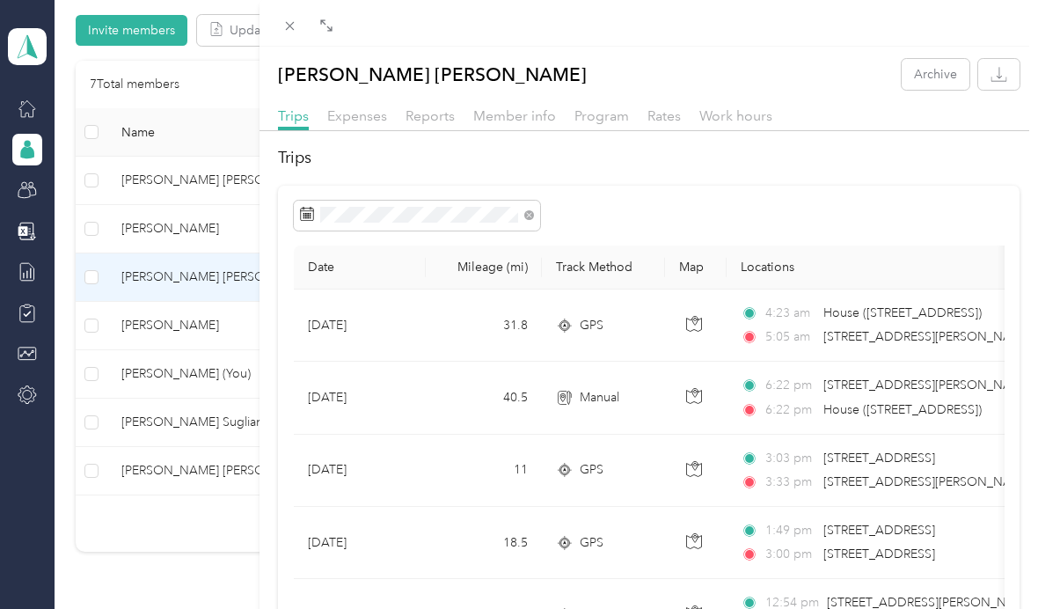
click at [272, 14] on div at bounding box center [649, 23] width 779 height 47
click at [282, 19] on span at bounding box center [290, 25] width 25 height 25
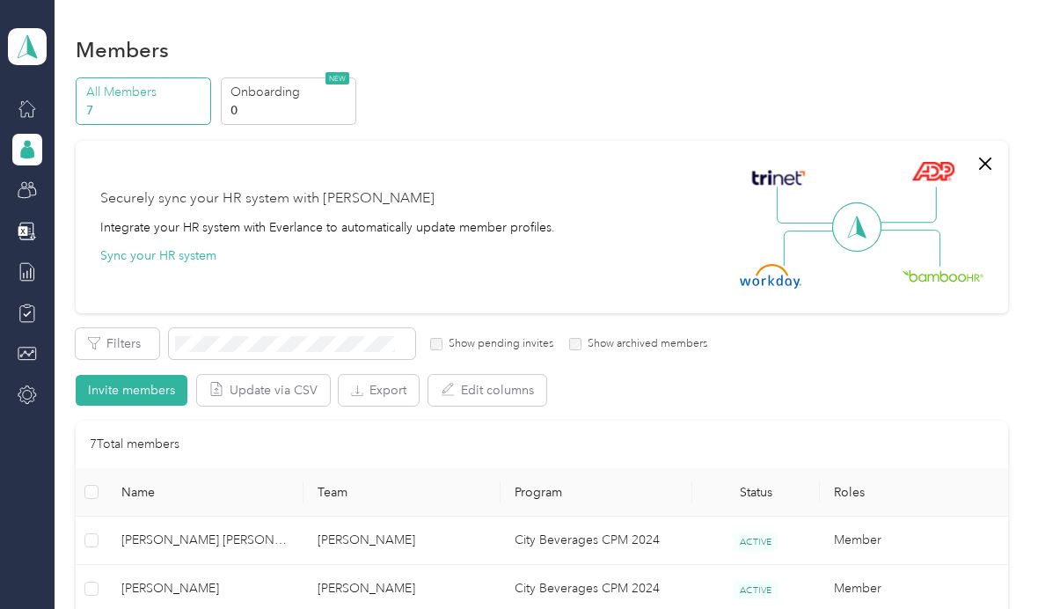
click at [24, 144] on icon at bounding box center [27, 149] width 19 height 19
click at [23, 135] on div at bounding box center [27, 150] width 30 height 32
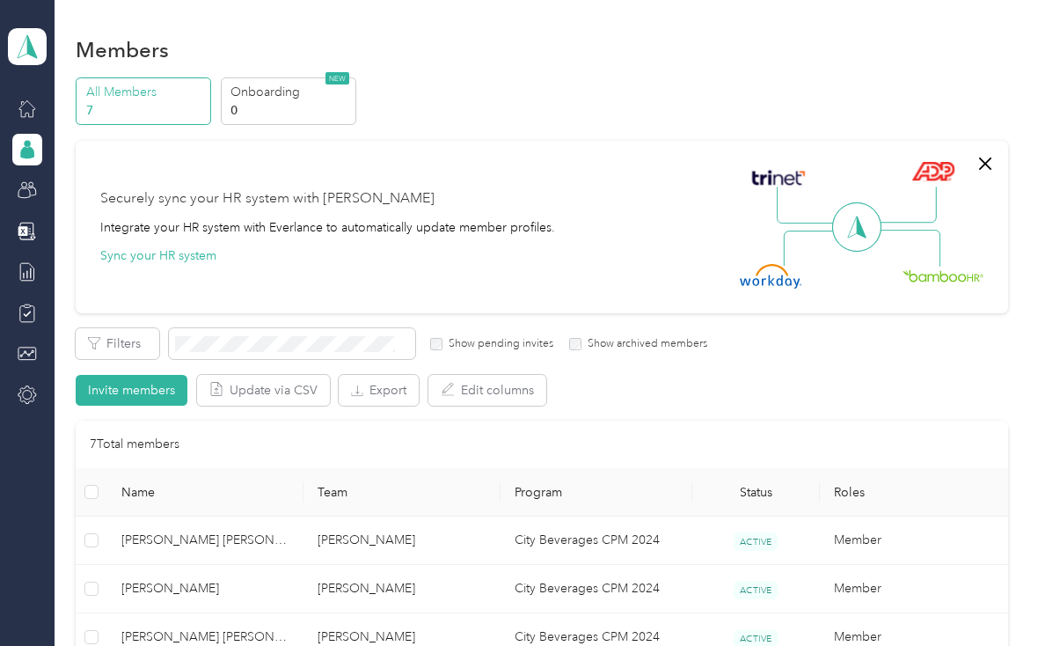
click at [28, 257] on div at bounding box center [27, 272] width 30 height 32
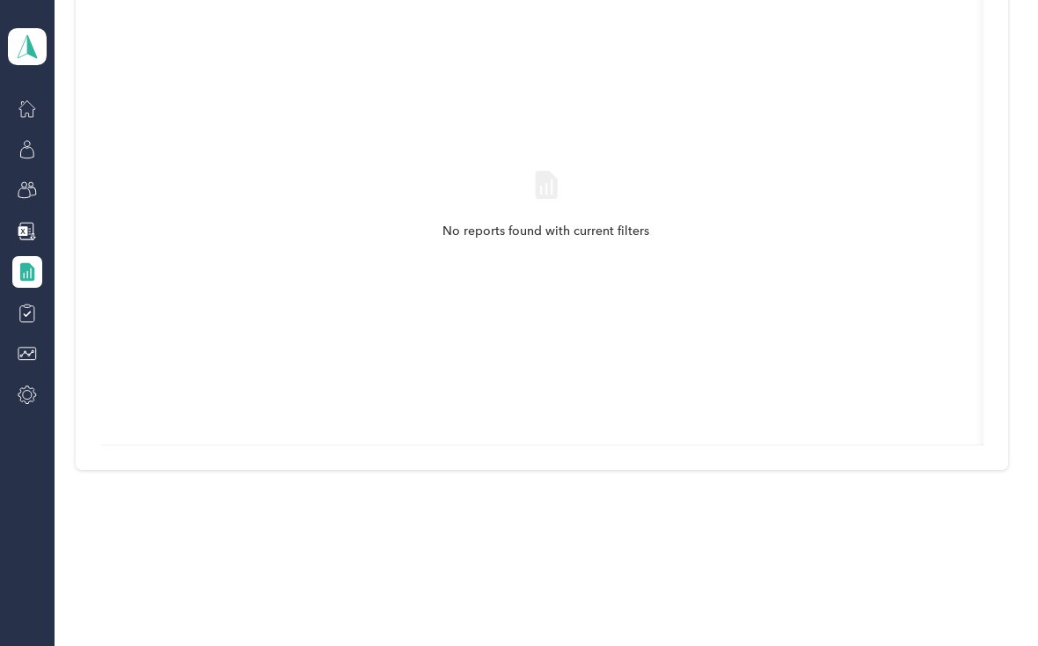
scroll to position [432, 0]
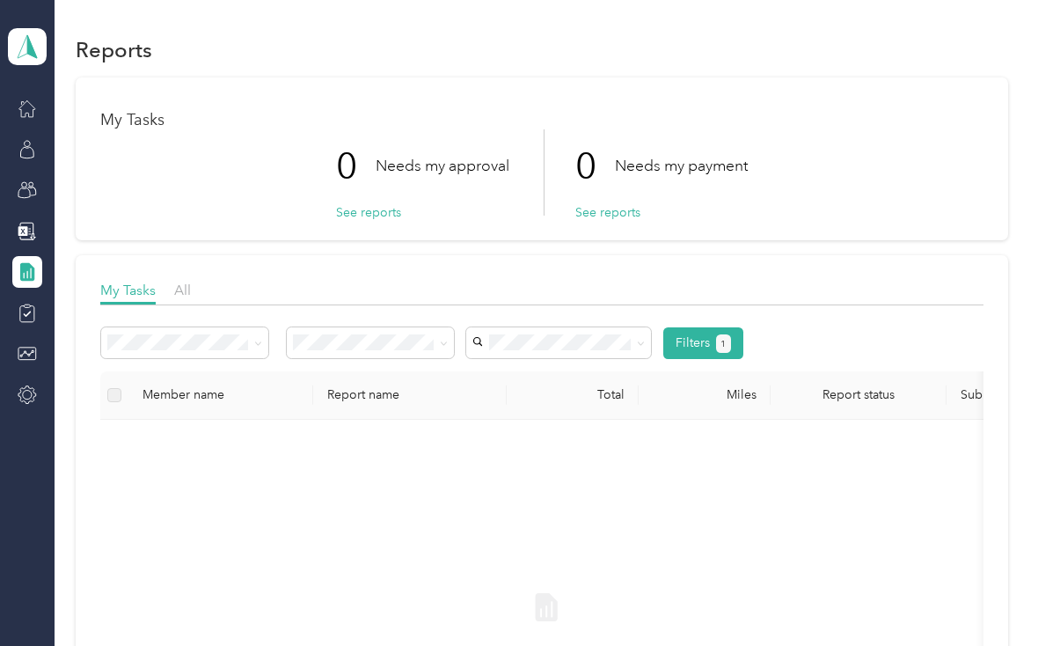
click at [12, 140] on div at bounding box center [27, 150] width 30 height 32
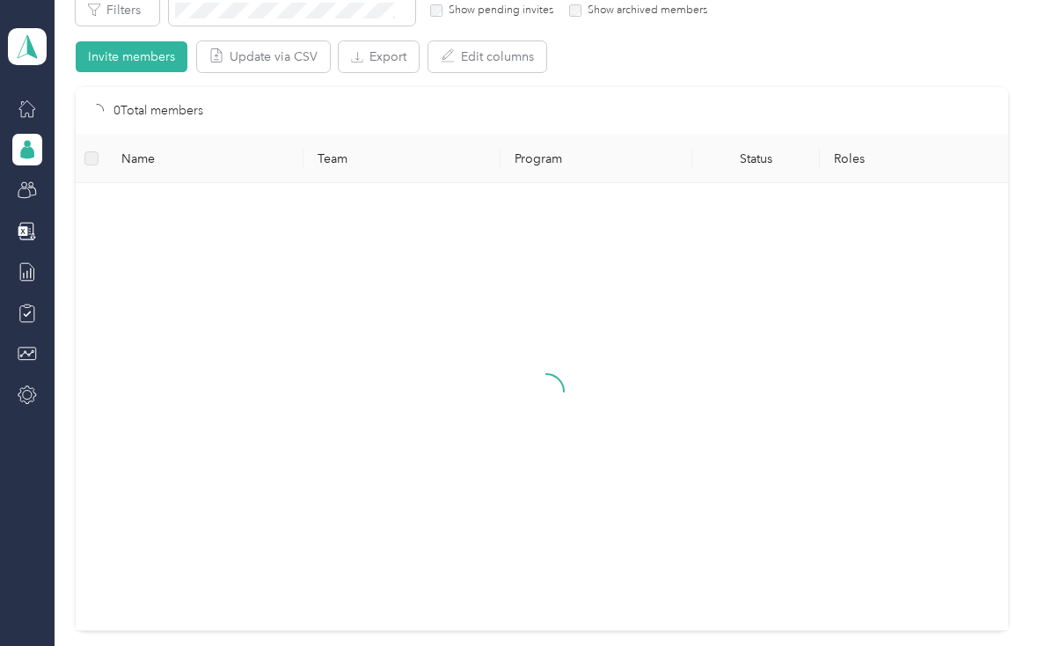
scroll to position [377, 0]
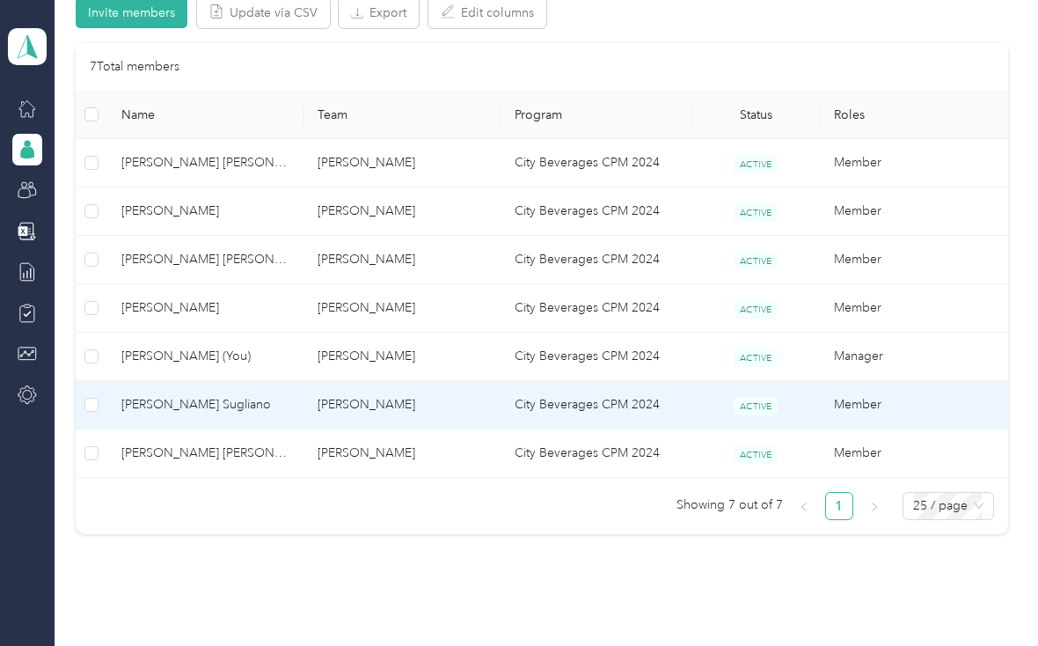
click at [206, 404] on span "[PERSON_NAME] Sugliano" at bounding box center [205, 404] width 168 height 19
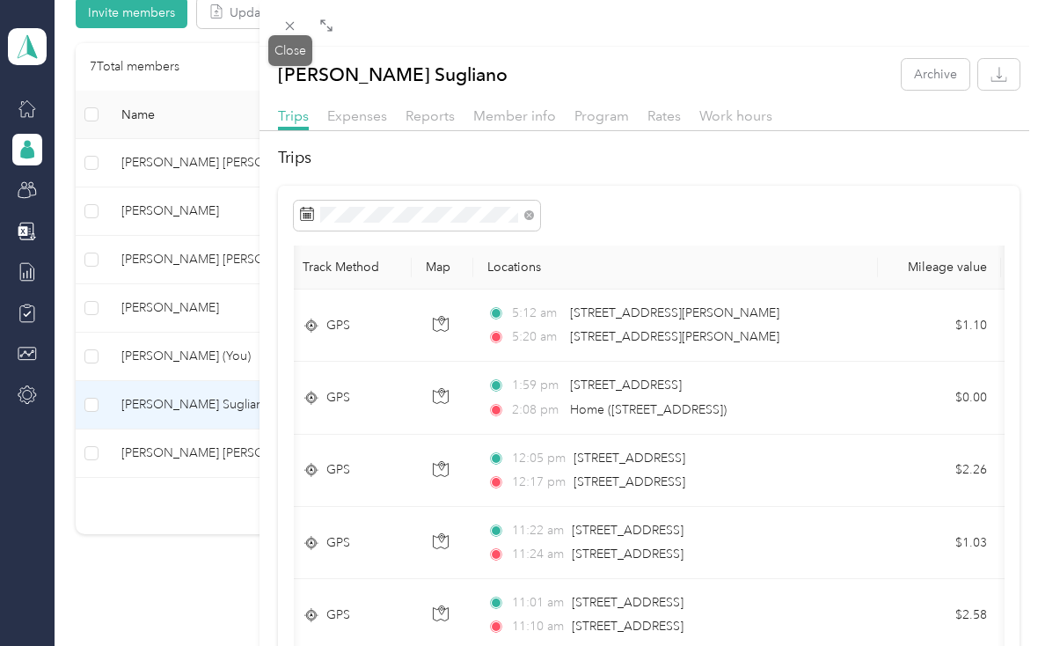
click at [285, 26] on icon at bounding box center [289, 25] width 15 height 15
